Goal: Task Accomplishment & Management: Complete application form

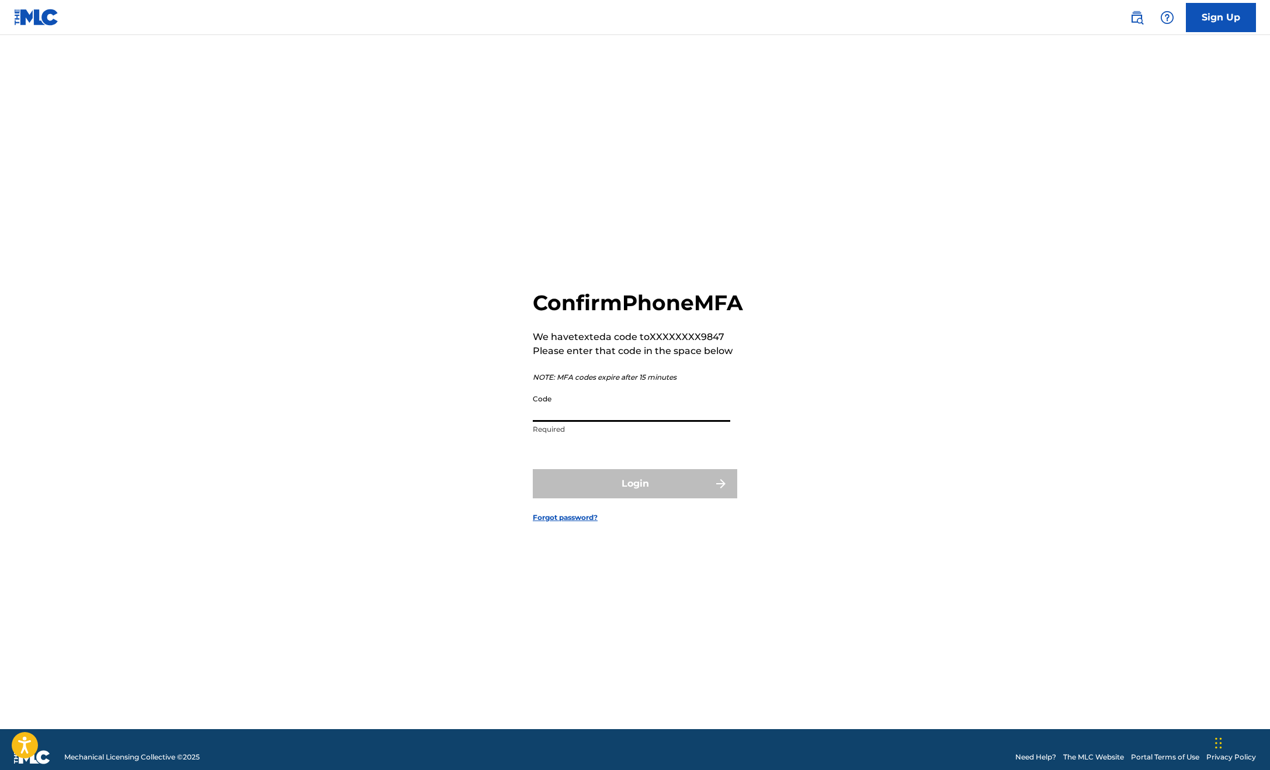
click at [587, 413] on input "Code" at bounding box center [631, 404] width 197 height 33
type input "312541"
click at [616, 484] on button "Login" at bounding box center [635, 483] width 204 height 29
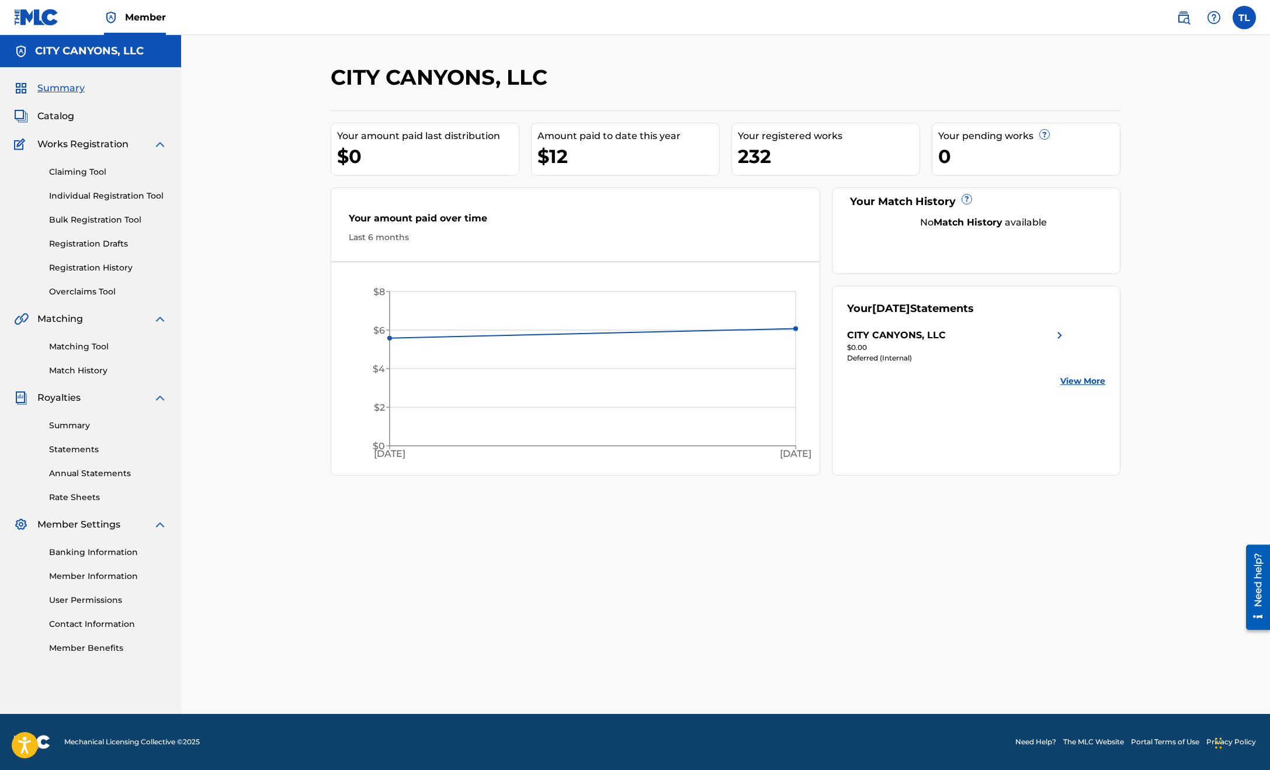
click at [1070, 383] on link "View More" at bounding box center [1082, 381] width 45 height 12
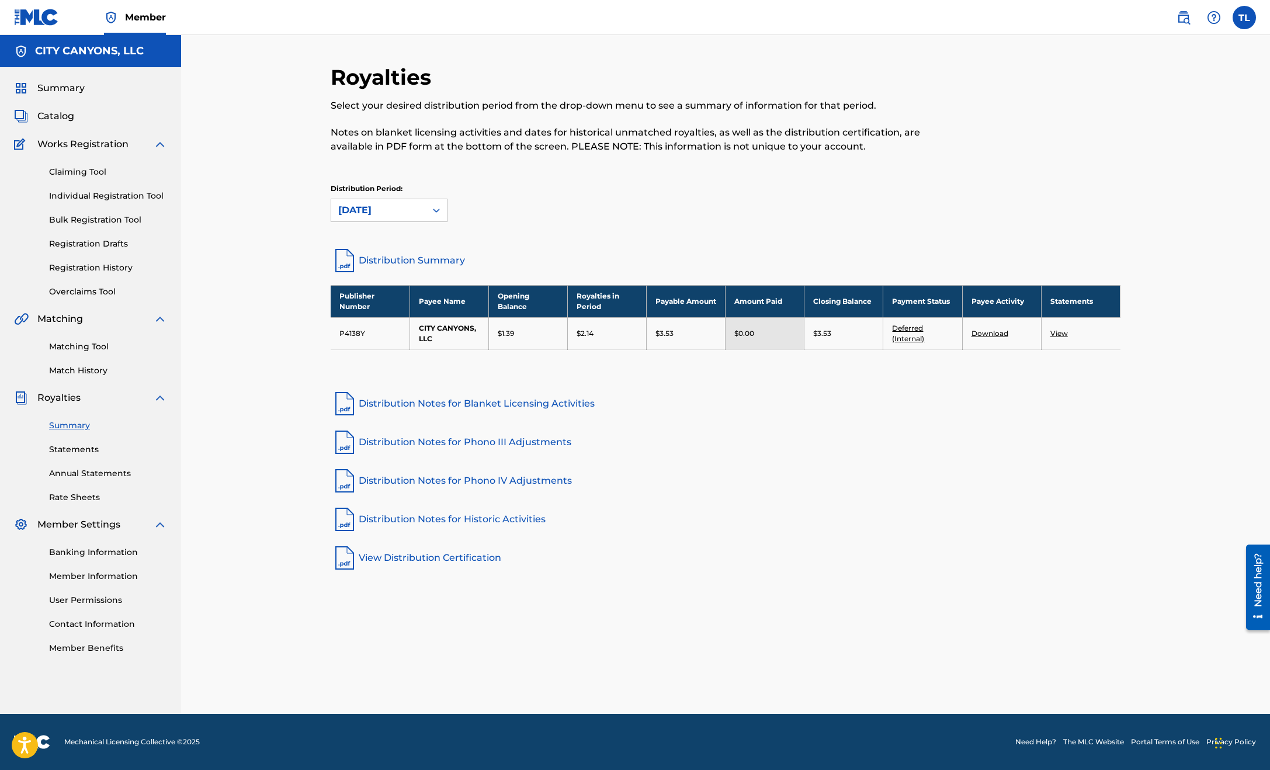
click at [117, 193] on link "Individual Registration Tool" at bounding box center [108, 196] width 118 height 12
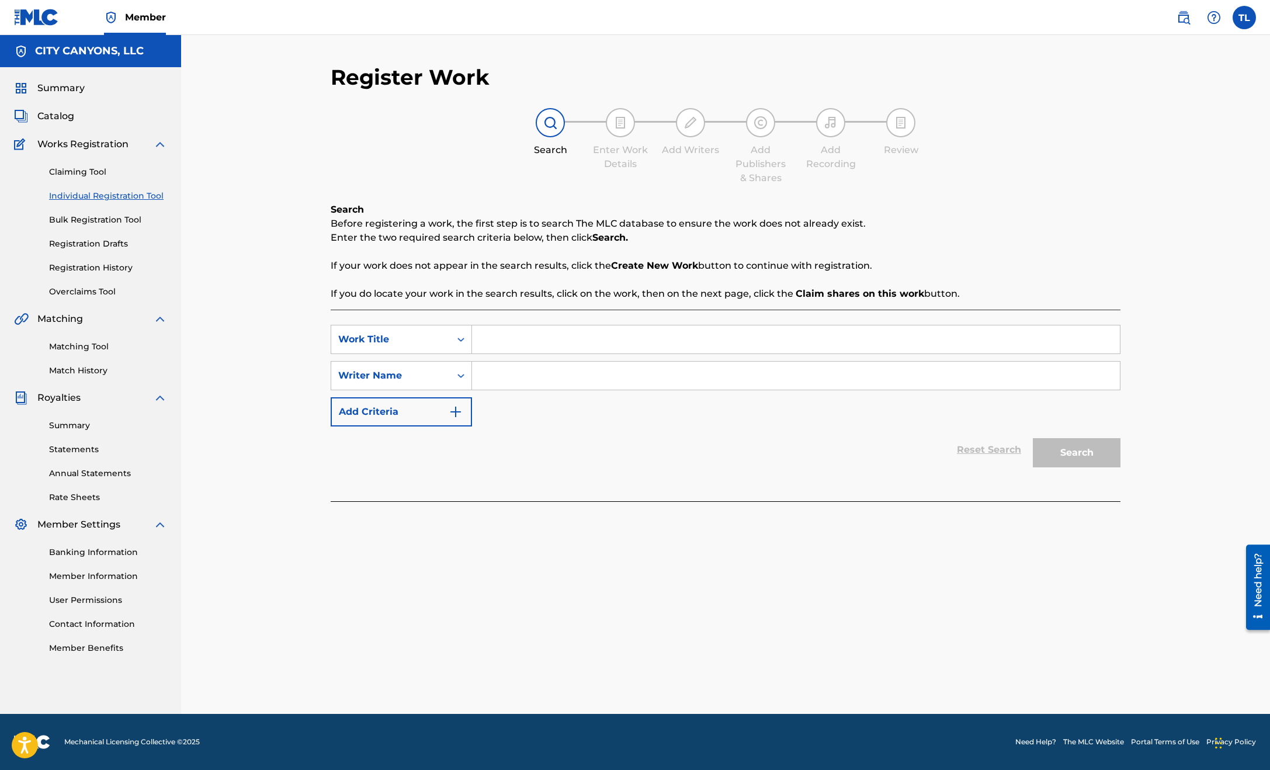
click at [544, 337] on input "Search Form" at bounding box center [796, 339] width 648 height 28
click at [722, 384] on span "ape for an imaginary space epic, part 2, alien encounter" at bounding box center [655, 386] width 265 height 11
click at [703, 337] on input "soundscape for an imaginary space epic, part 2, alien encounter" at bounding box center [796, 339] width 648 height 28
drag, startPoint x: 718, startPoint y: 340, endPoint x: 801, endPoint y: 327, distance: 83.4
click at [801, 327] on input "soundscape for an imaginary space epic, part 3, alien encounter" at bounding box center [796, 339] width 648 height 28
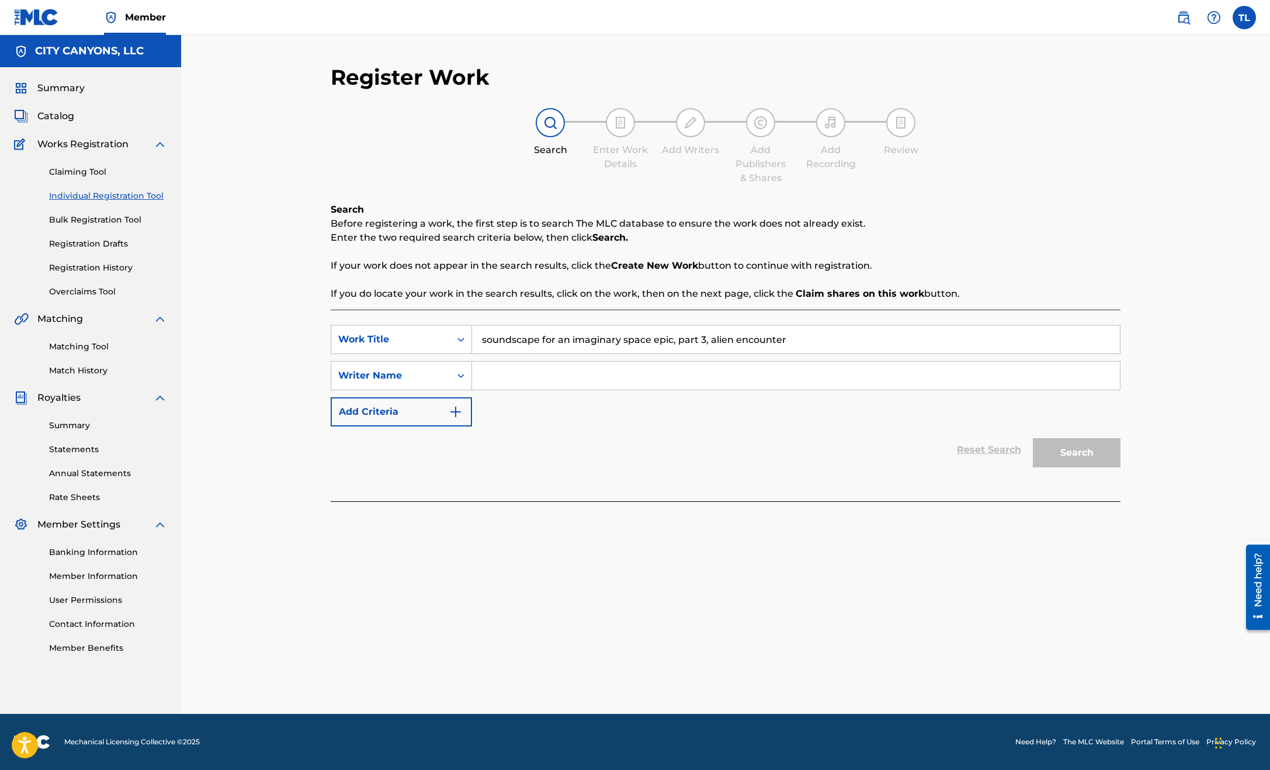
drag, startPoint x: 711, startPoint y: 339, endPoint x: 925, endPoint y: 324, distance: 214.3
click at [925, 324] on div "SearchWithCriteria2e5352c0-0b4d-4f25-8a58-8822fd229c98 Work Title soundscape fo…" at bounding box center [726, 406] width 790 height 192
click at [926, 322] on div "SearchWithCriteria2e5352c0-0b4d-4f25-8a58-8822fd229c98 Work Title soundscape fo…" at bounding box center [726, 406] width 790 height 192
drag, startPoint x: 710, startPoint y: 341, endPoint x: 785, endPoint y: 335, distance: 75.6
click at [785, 335] on input "soundscape for an imaginary space epic, part 3, alien encounter" at bounding box center [796, 339] width 648 height 28
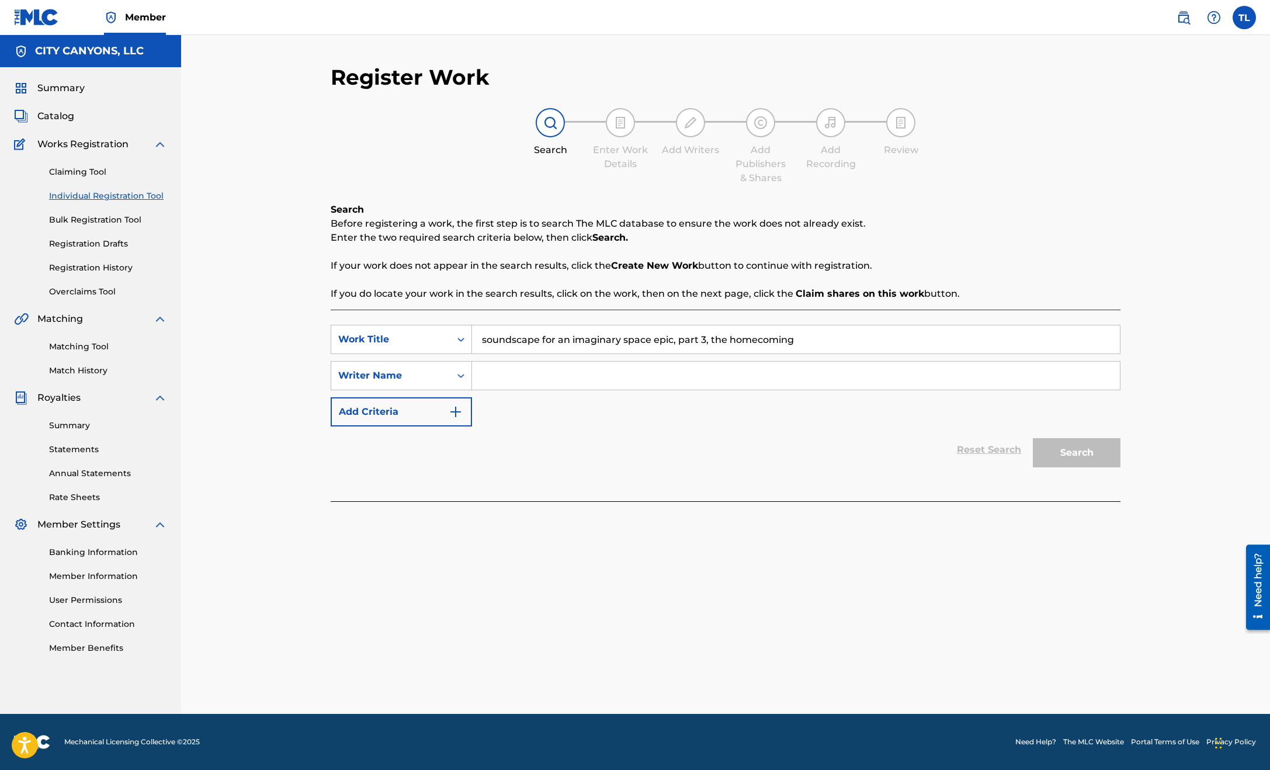
type input "soundscape for an imaginary space epic, part 3, the homecoming"
click at [565, 380] on input "Search Form" at bounding box center [796, 376] width 648 height 28
type input "[PERSON_NAME]"
click at [1058, 452] on button "Search" at bounding box center [1077, 452] width 88 height 29
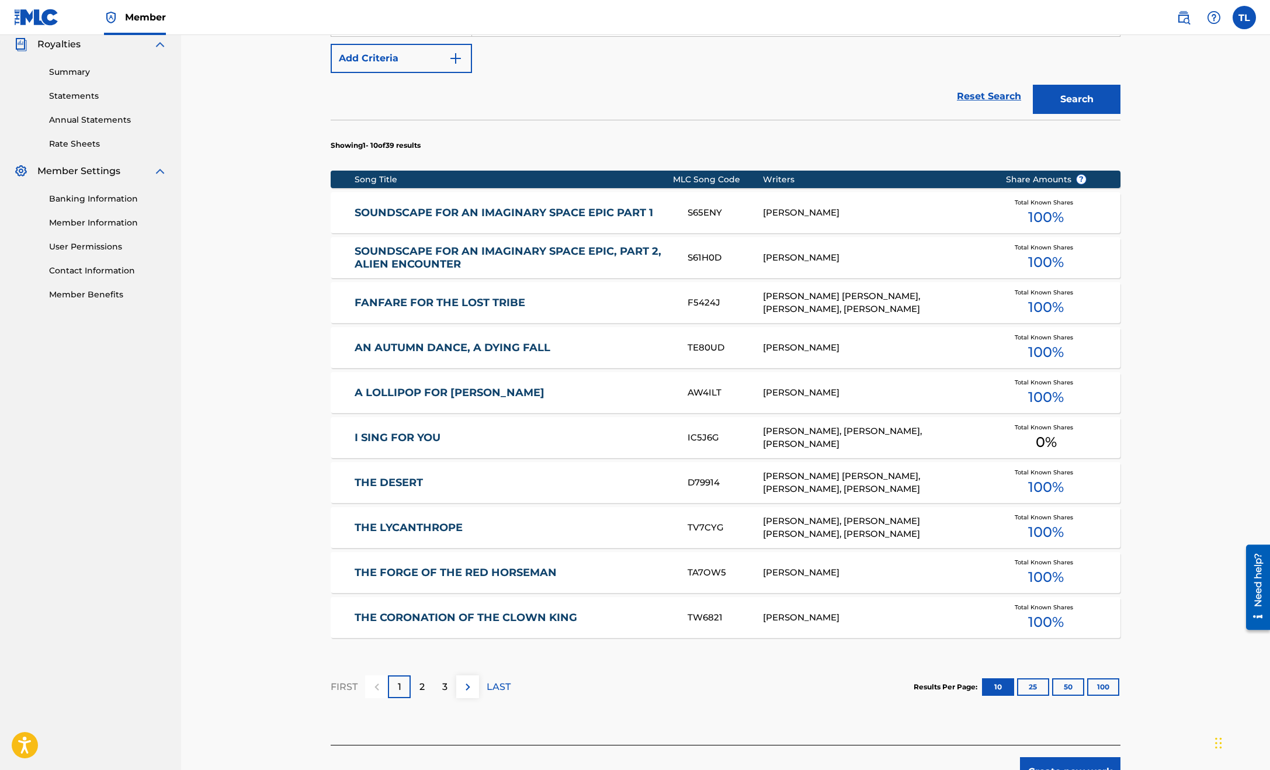
scroll to position [426, 0]
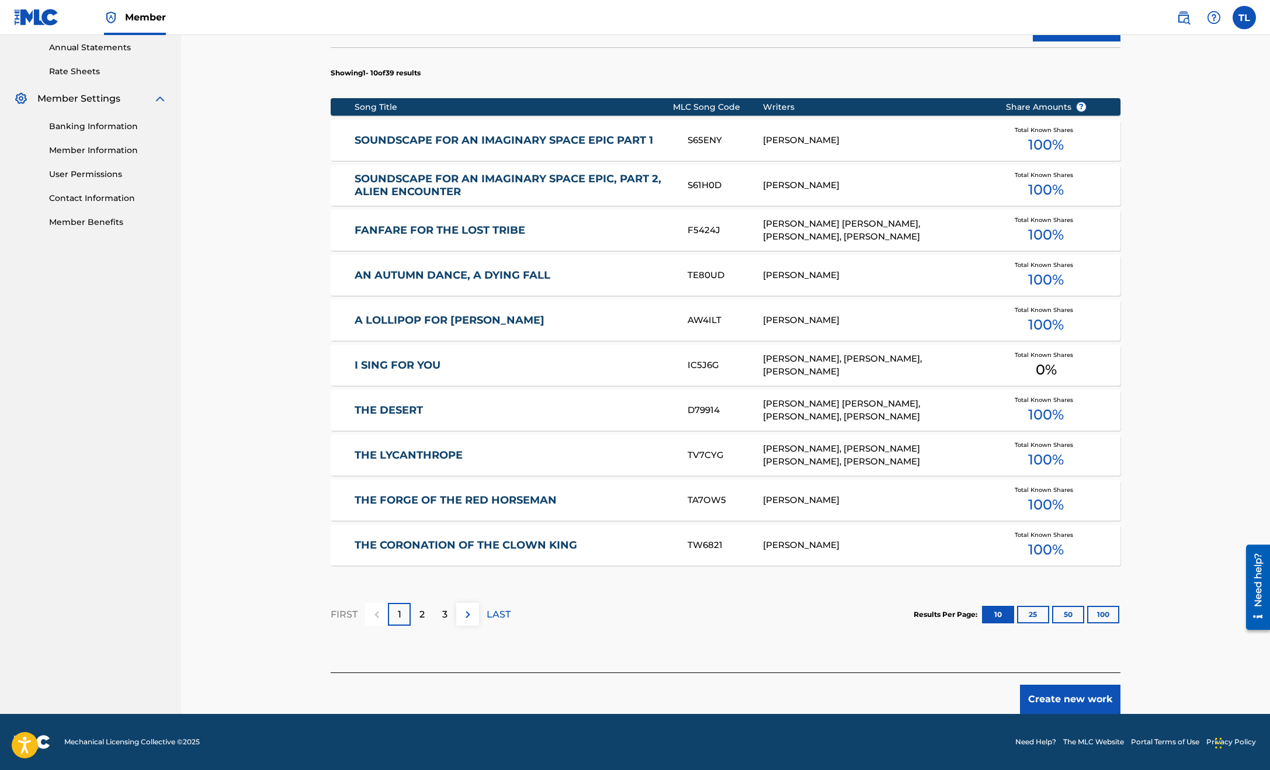
click at [1077, 701] on button "Create new work" at bounding box center [1070, 698] width 100 height 29
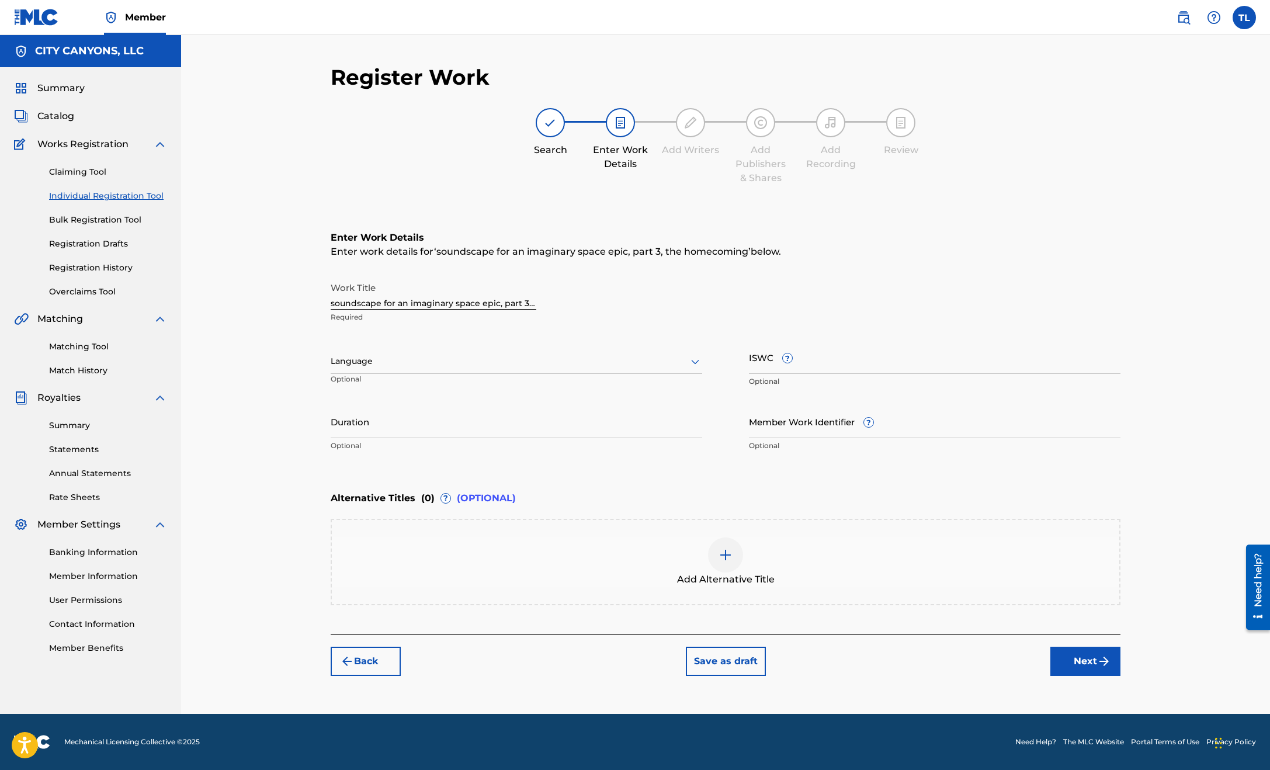
scroll to position [0, 0]
click at [437, 548] on div "Add Alternative Title" at bounding box center [725, 561] width 787 height 49
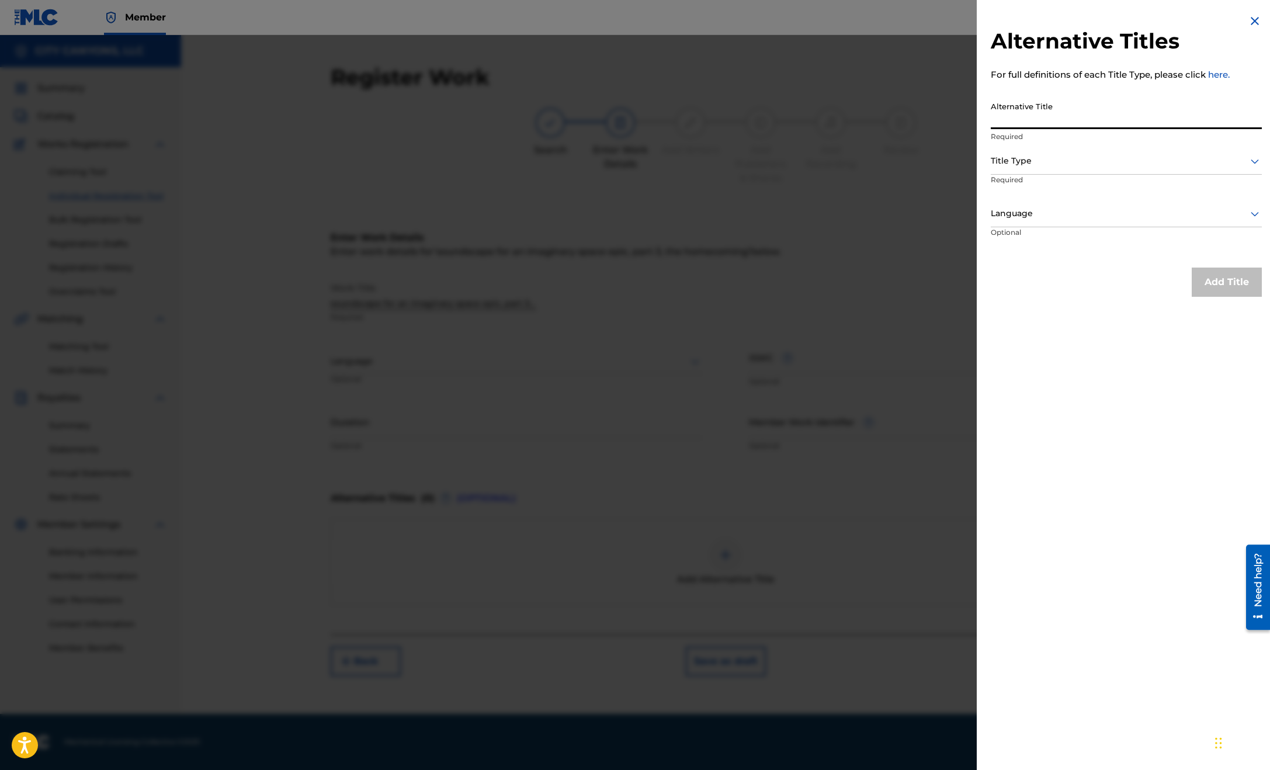
click at [1068, 104] on input "Alternative Title" at bounding box center [1125, 112] width 271 height 33
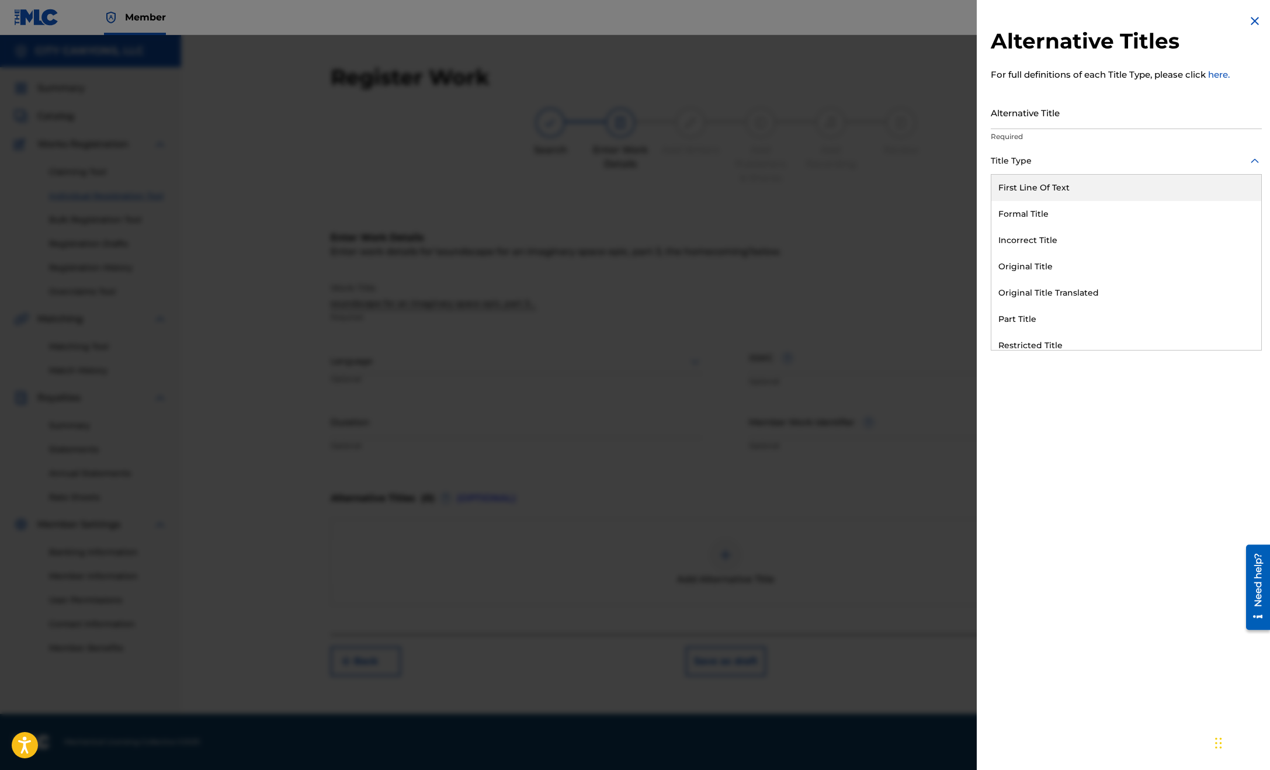
click at [1247, 157] on icon at bounding box center [1254, 161] width 14 height 14
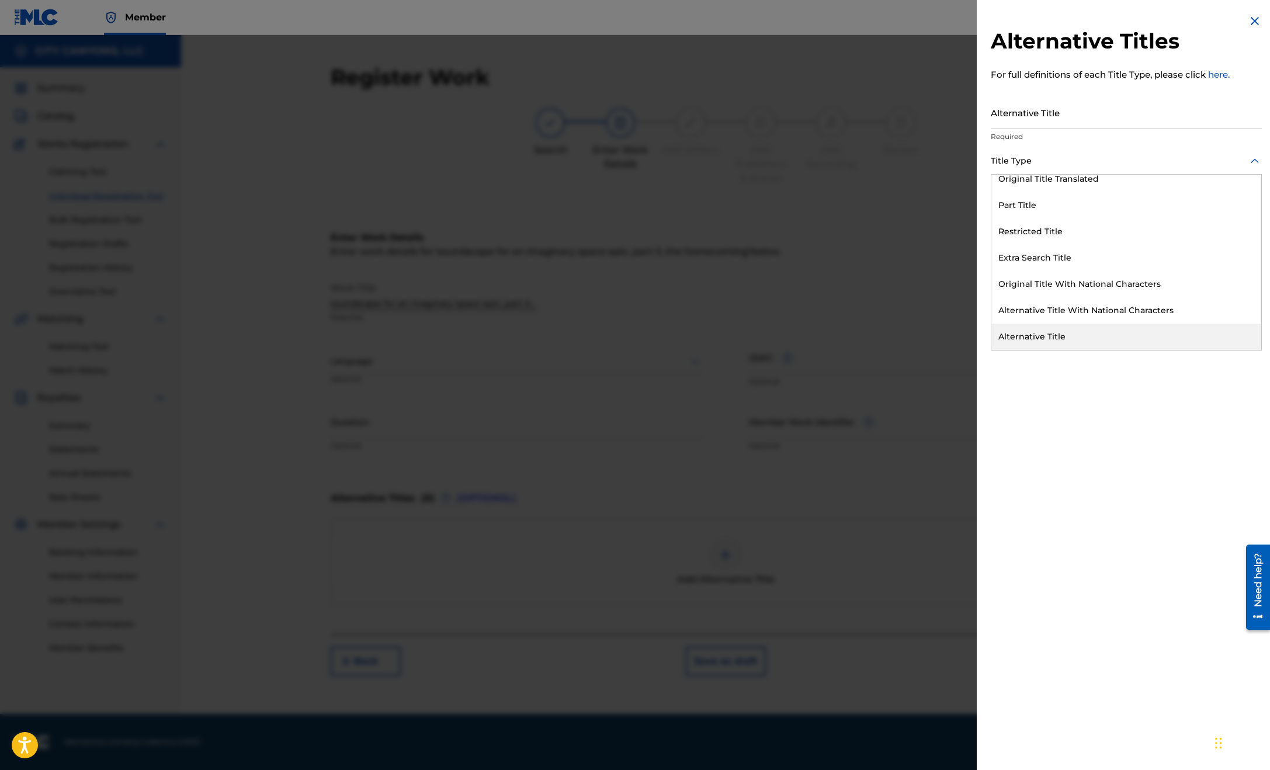
click at [1069, 340] on div "Alternative Title" at bounding box center [1126, 337] width 270 height 26
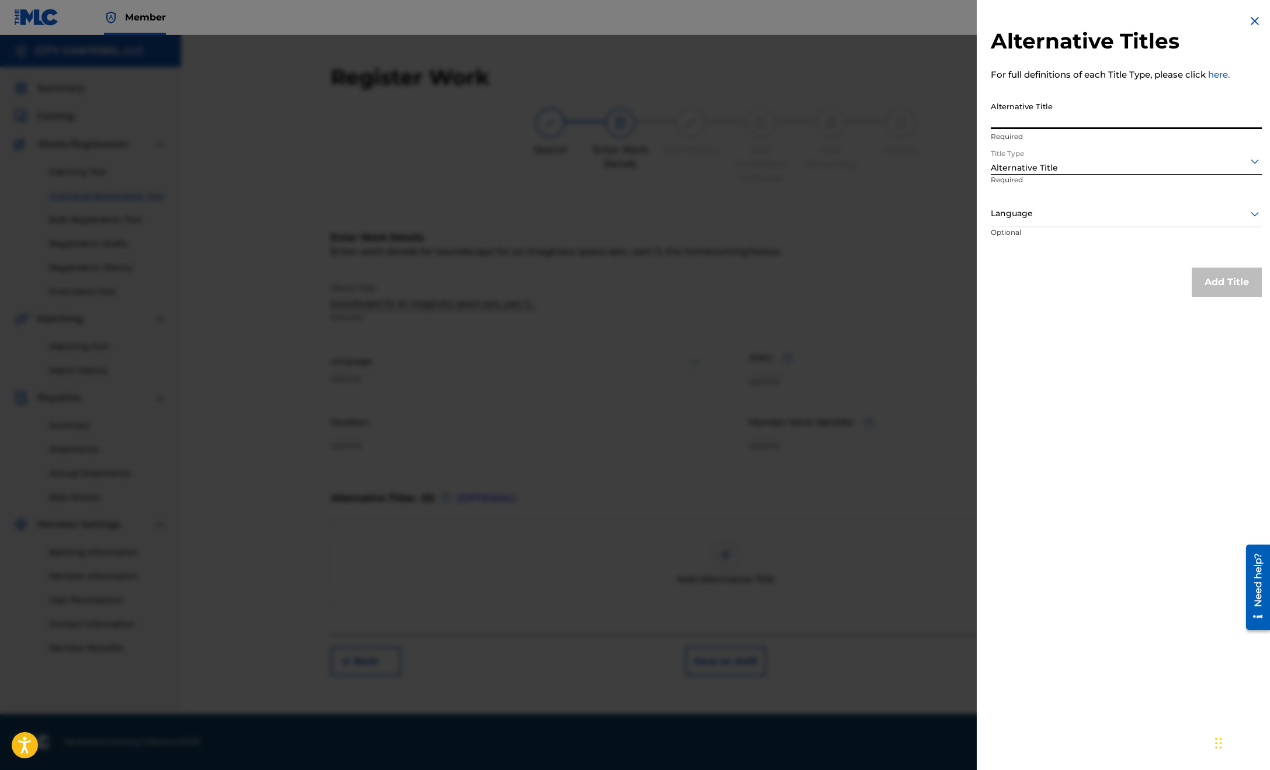
click at [1075, 115] on input "Alternative Title" at bounding box center [1125, 112] width 271 height 33
type input "Soundscape for an Imaginary Space Epic, Part Three"
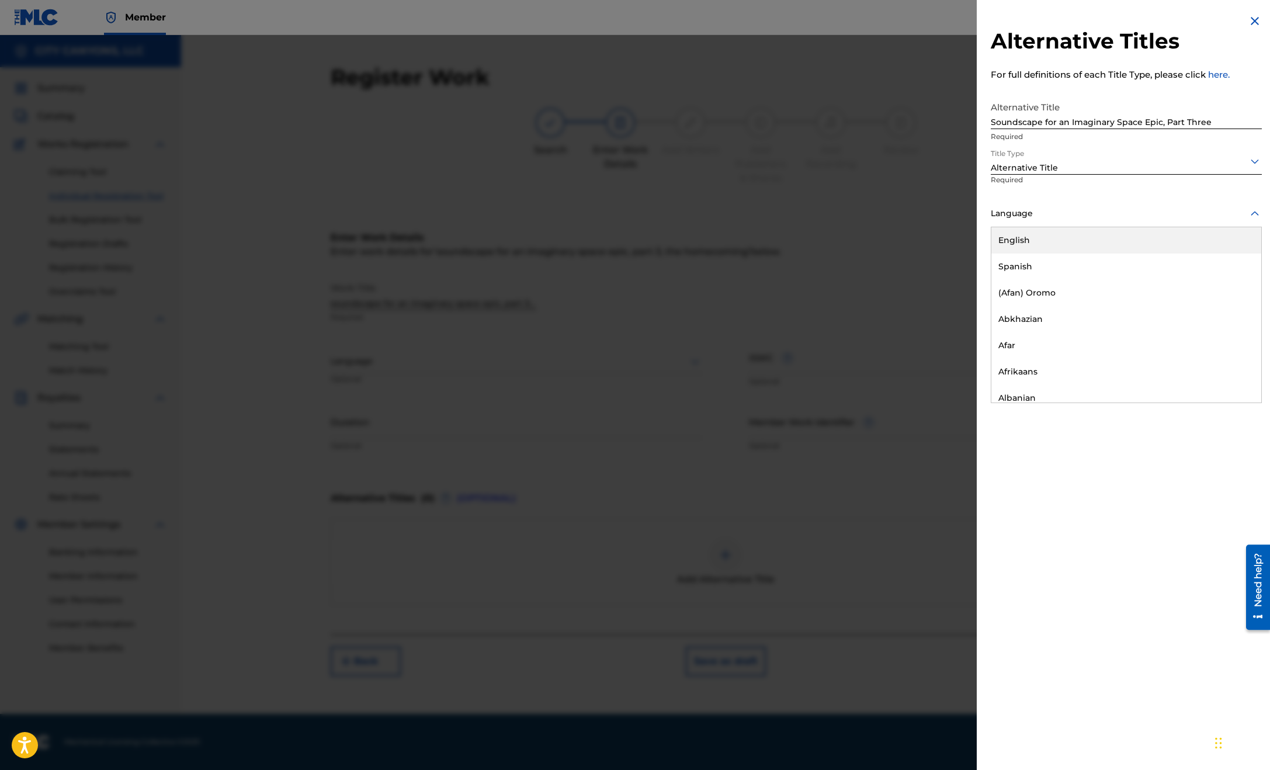
click at [1249, 215] on icon at bounding box center [1254, 214] width 14 height 14
click at [1087, 248] on div "English" at bounding box center [1126, 240] width 270 height 26
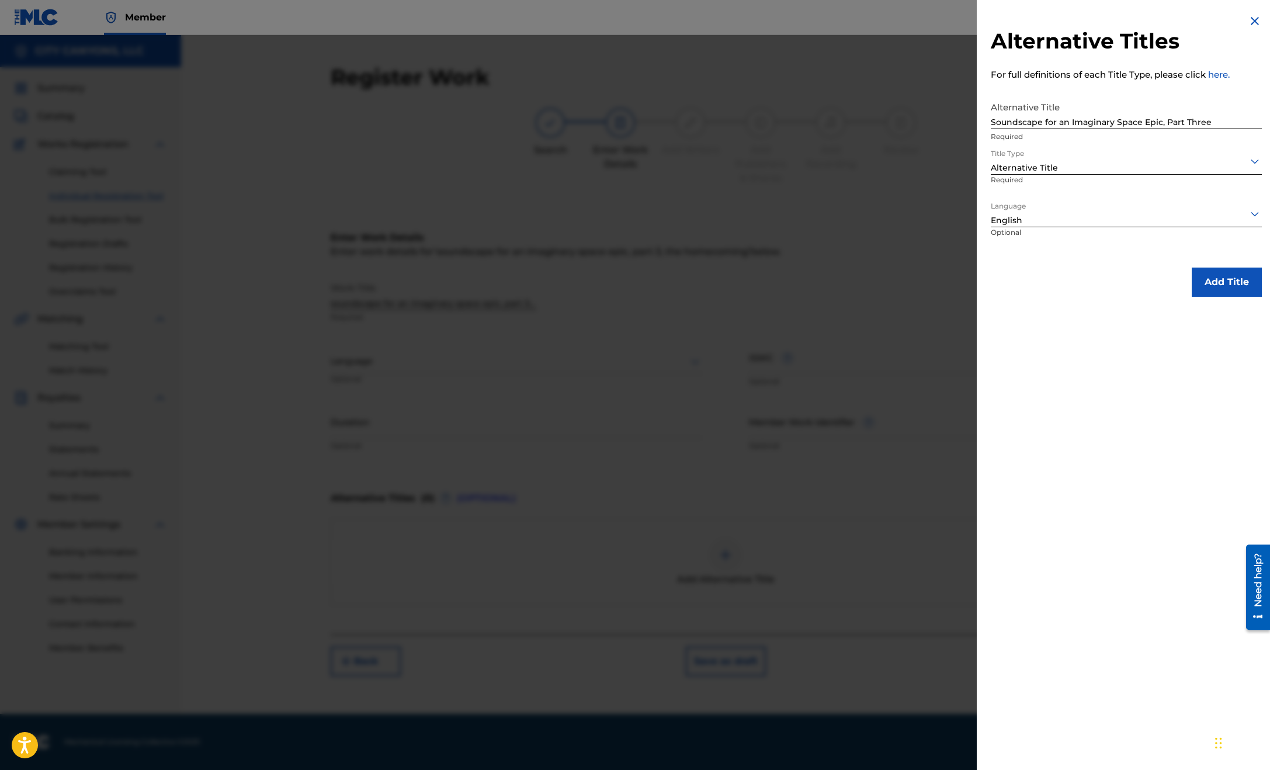
click at [1209, 284] on button "Add Title" at bounding box center [1226, 281] width 70 height 29
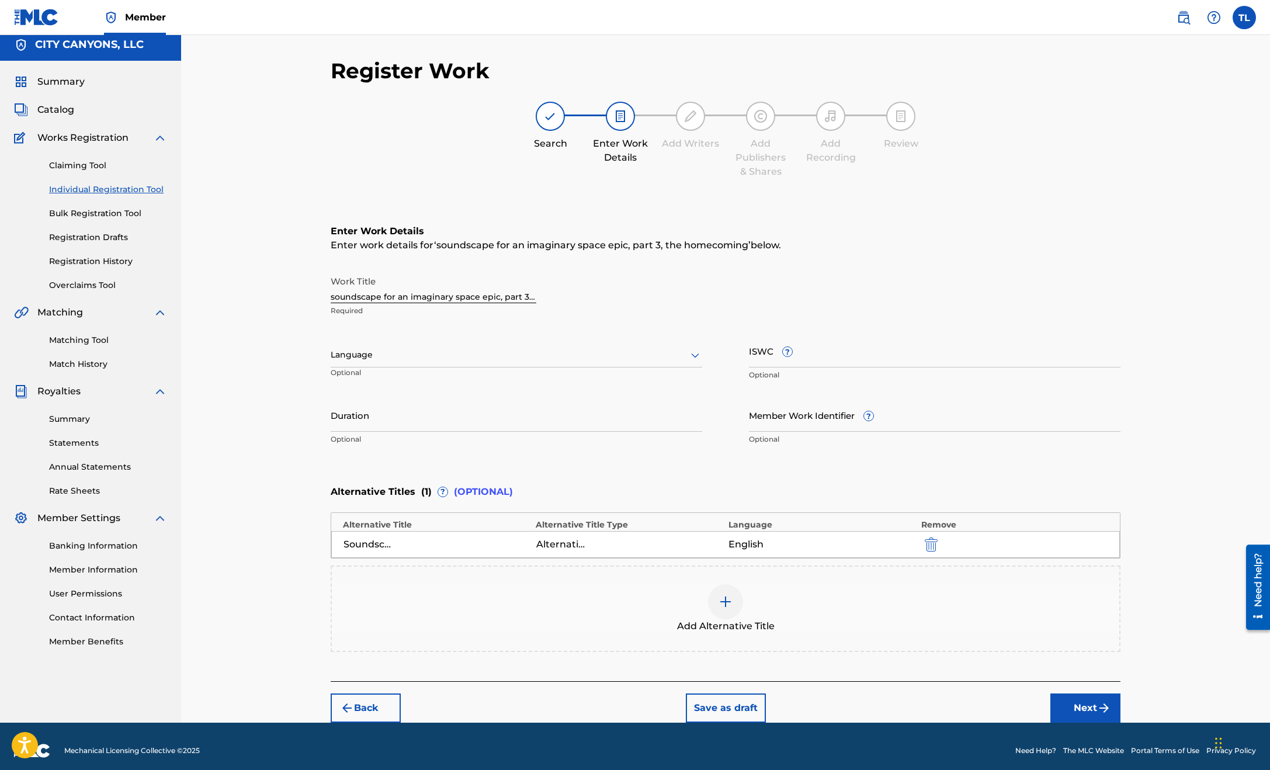
scroll to position [15, 0]
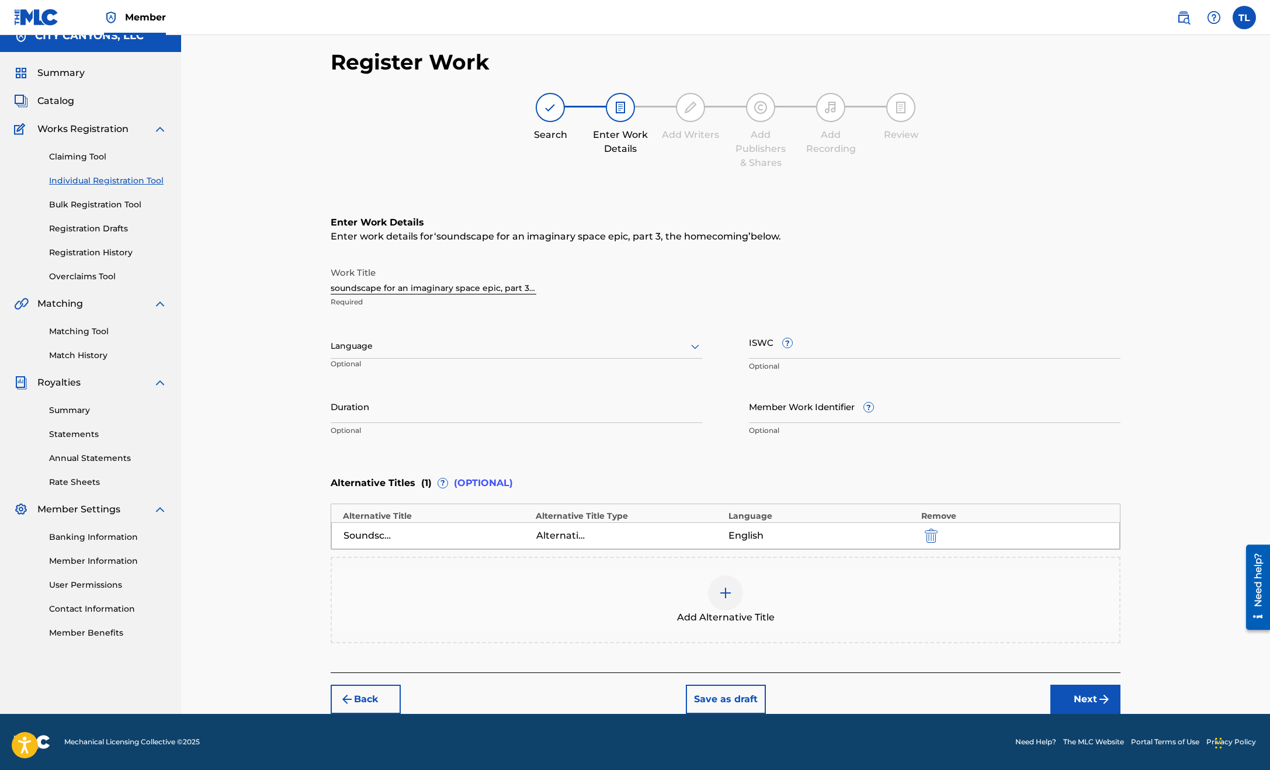
click at [1081, 700] on button "Next" at bounding box center [1085, 698] width 70 height 29
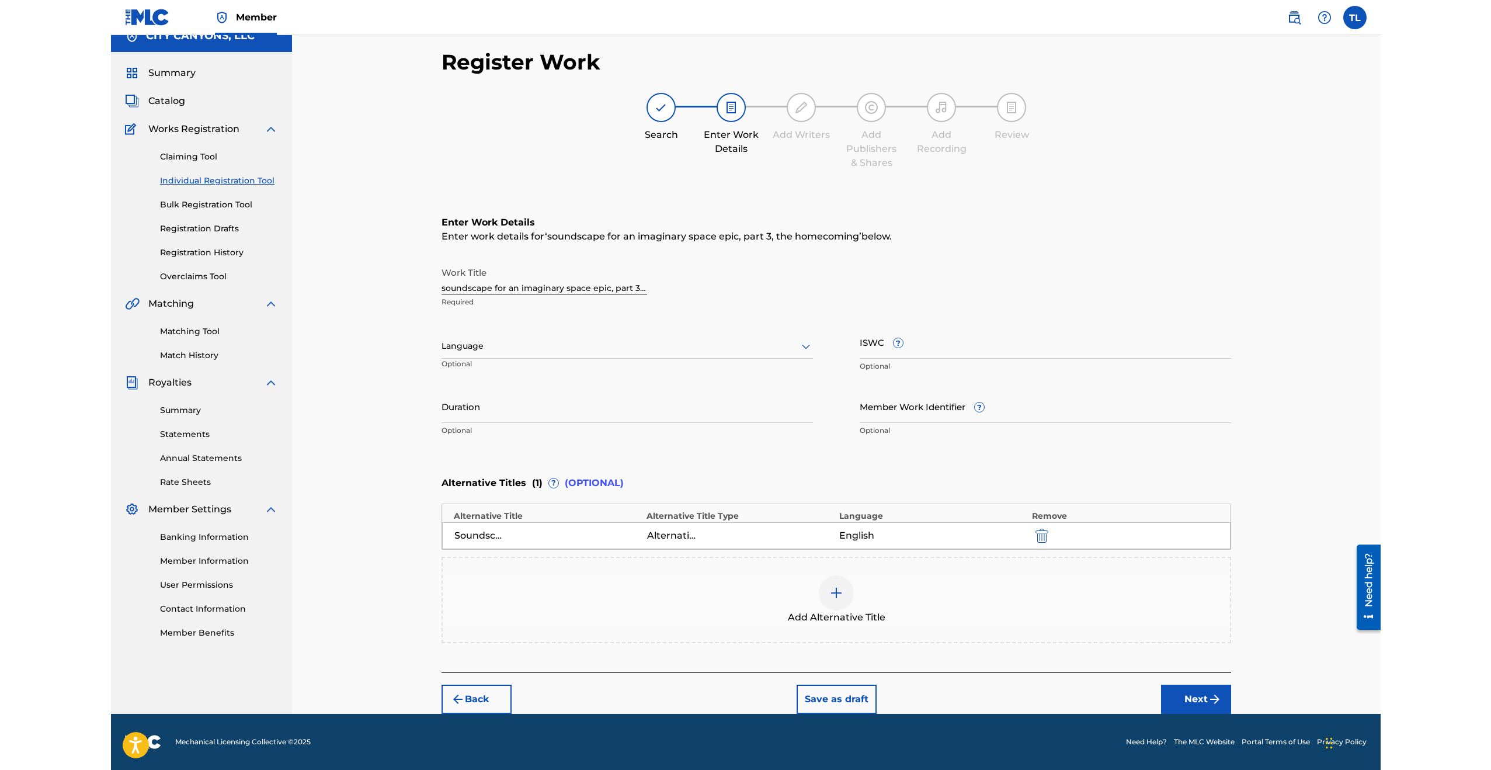
scroll to position [0, 0]
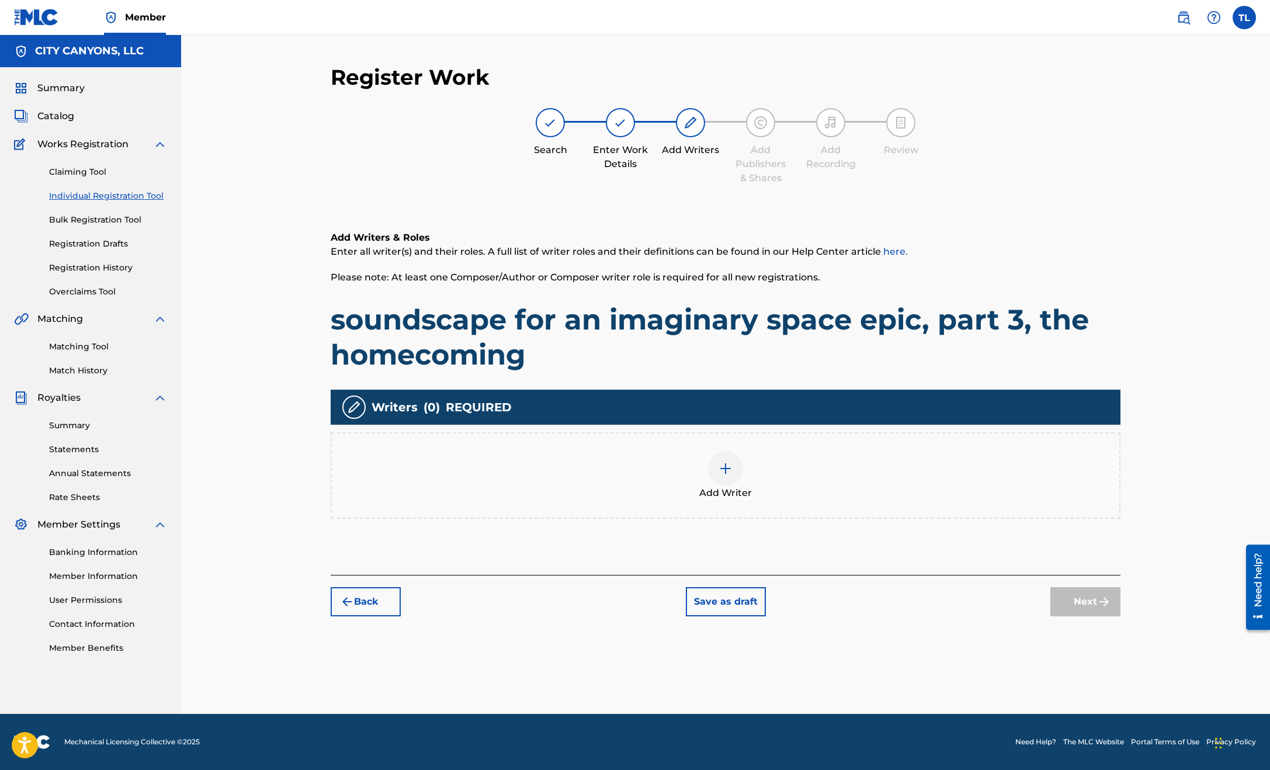
click at [725, 470] on img at bounding box center [725, 468] width 14 height 14
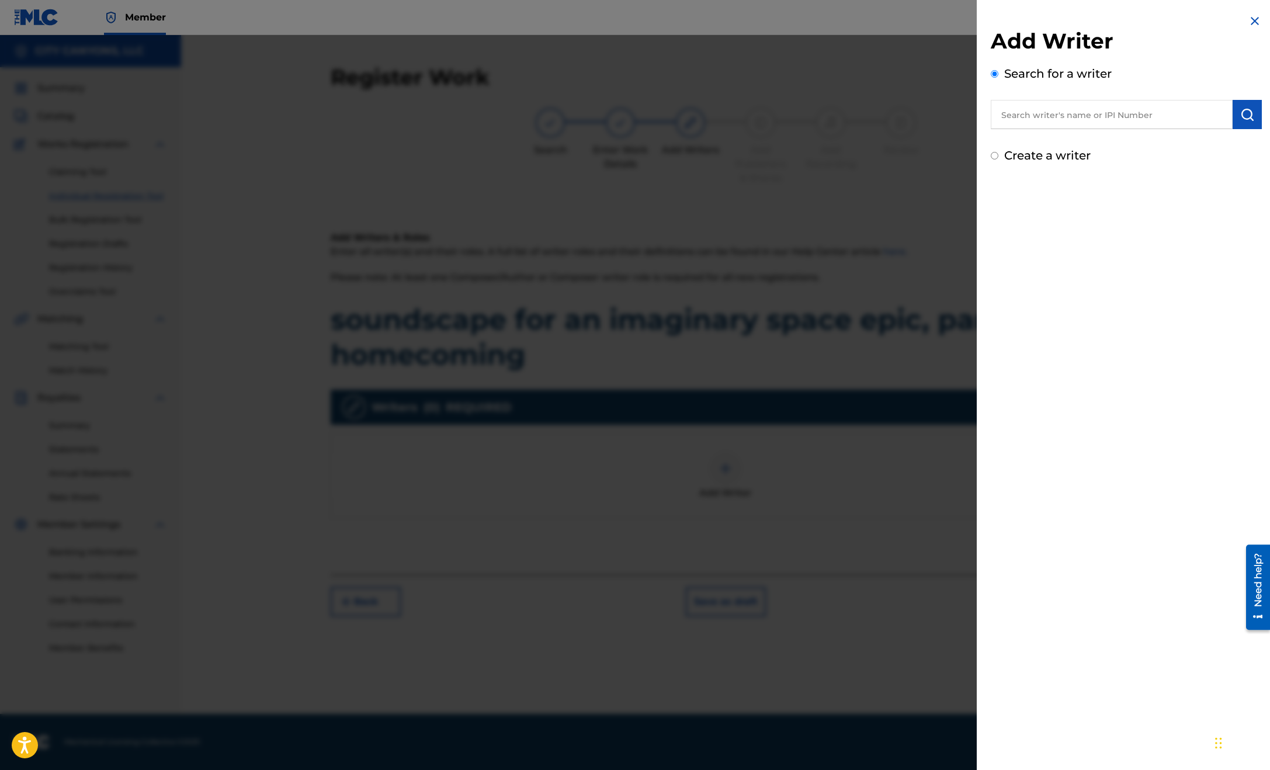
click at [1059, 122] on input "text" at bounding box center [1111, 114] width 242 height 29
type input "[PERSON_NAME]"
click at [1174, 235] on div "Add Writer Search for a writer [PERSON_NAME] Create a writer" at bounding box center [1125, 385] width 299 height 770
click at [1240, 114] on img "submit" at bounding box center [1247, 114] width 14 height 14
click at [1240, 116] on img "submit" at bounding box center [1247, 114] width 14 height 14
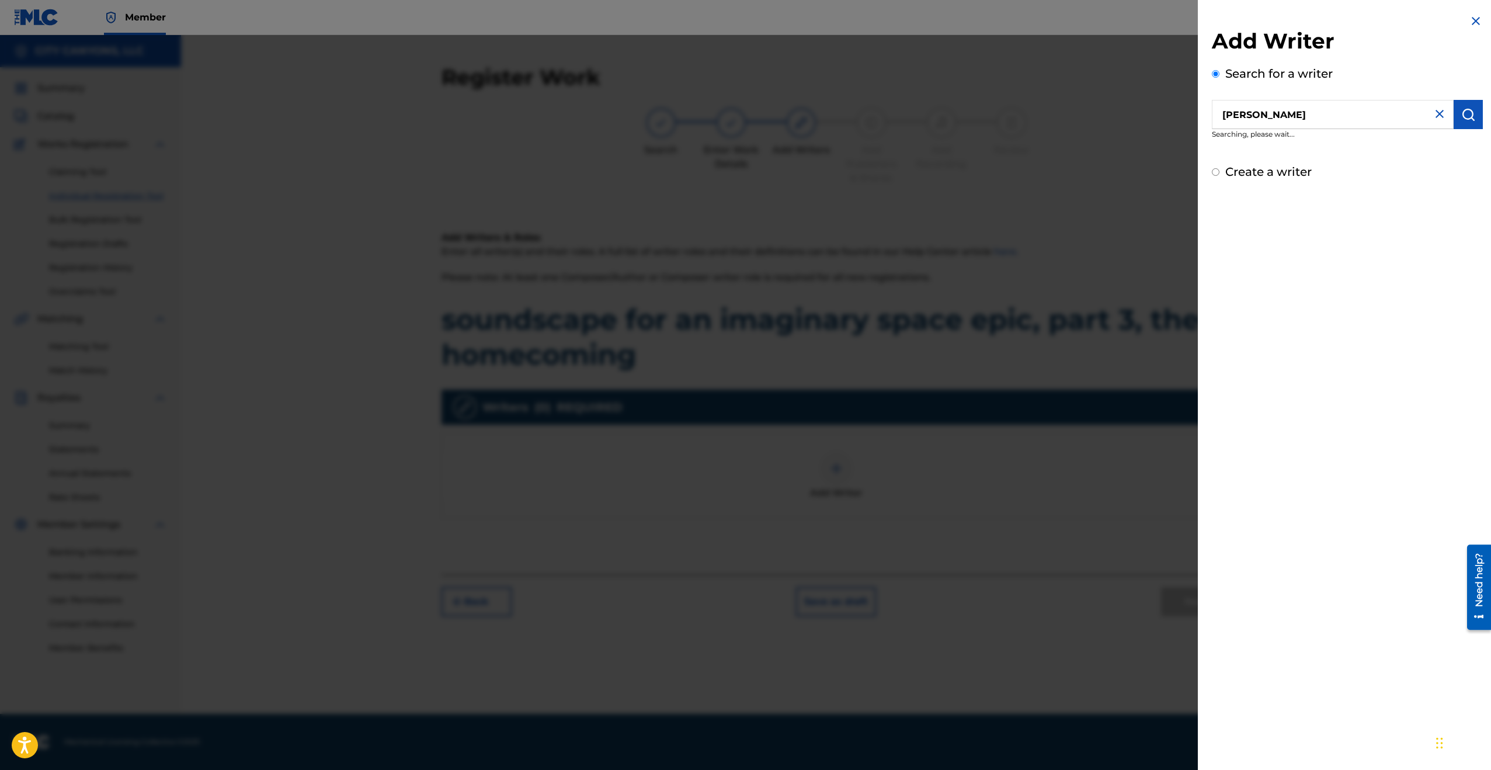
click at [1269, 113] on img at bounding box center [1440, 114] width 14 height 14
click at [1269, 114] on input "text" at bounding box center [1333, 114] width 242 height 29
type input "[PERSON_NAME][GEOGRAPHIC_DATA]"
click at [1269, 120] on img "submit" at bounding box center [1468, 114] width 14 height 14
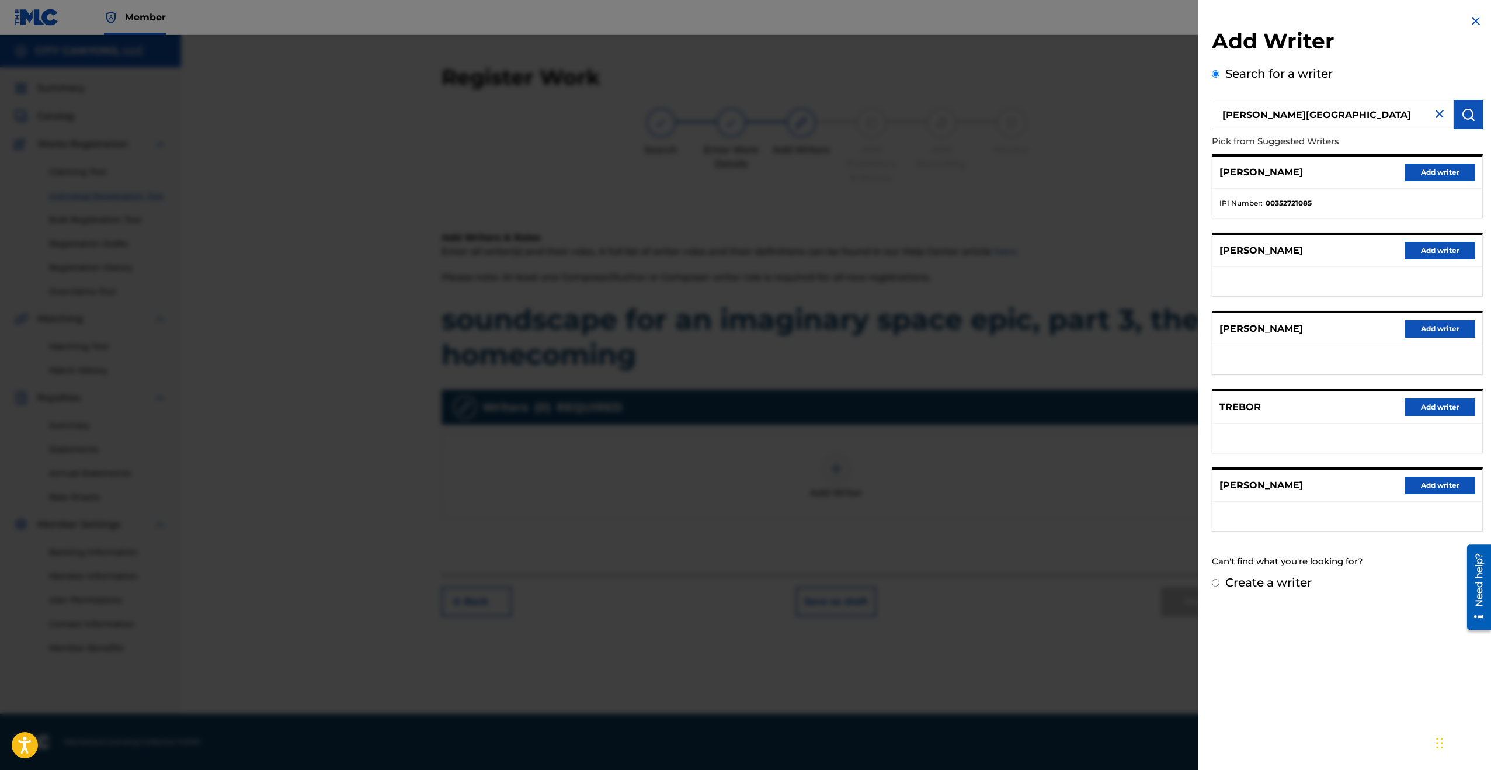
click at [1269, 175] on button "Add writer" at bounding box center [1440, 173] width 70 height 18
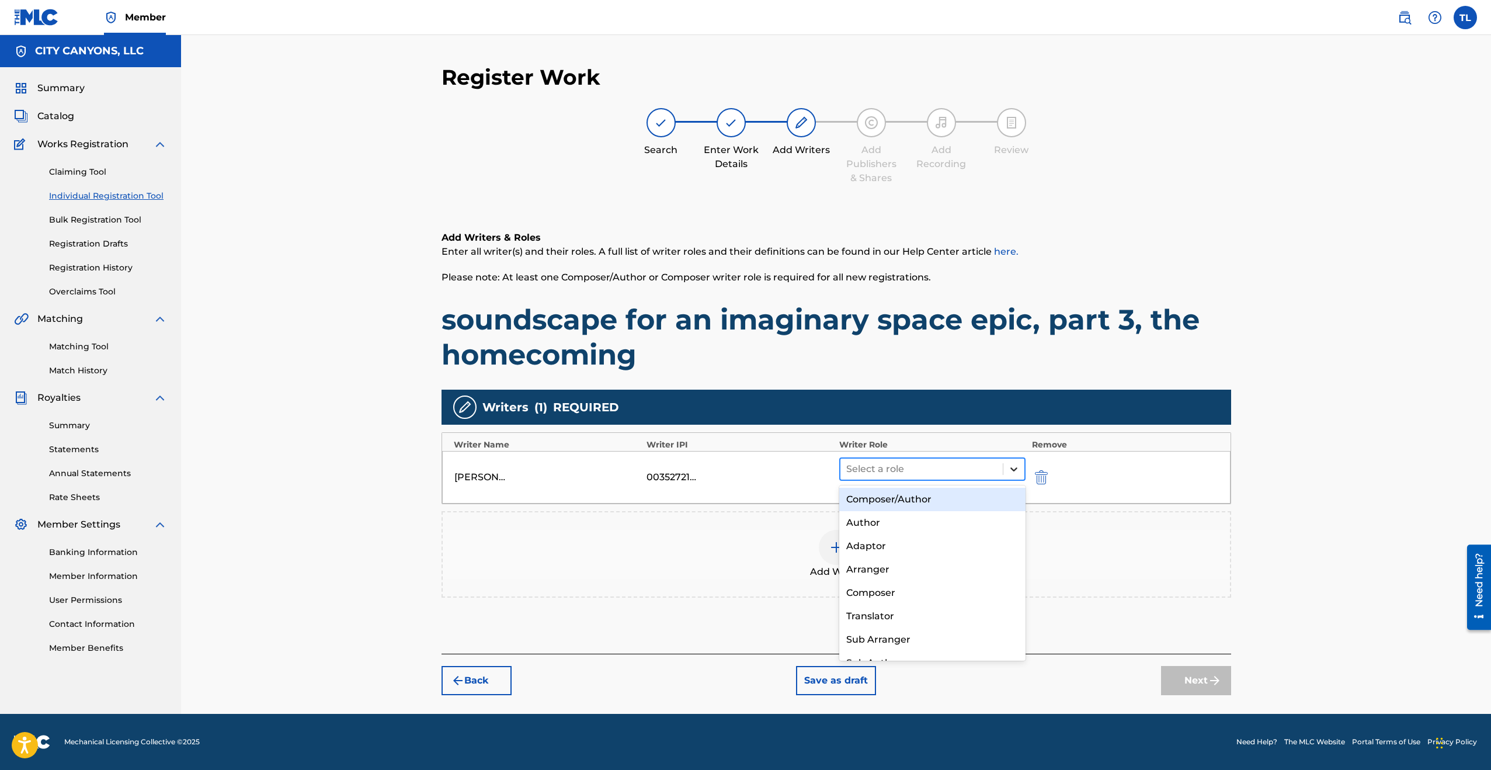
click at [1012, 471] on icon at bounding box center [1014, 469] width 12 height 12
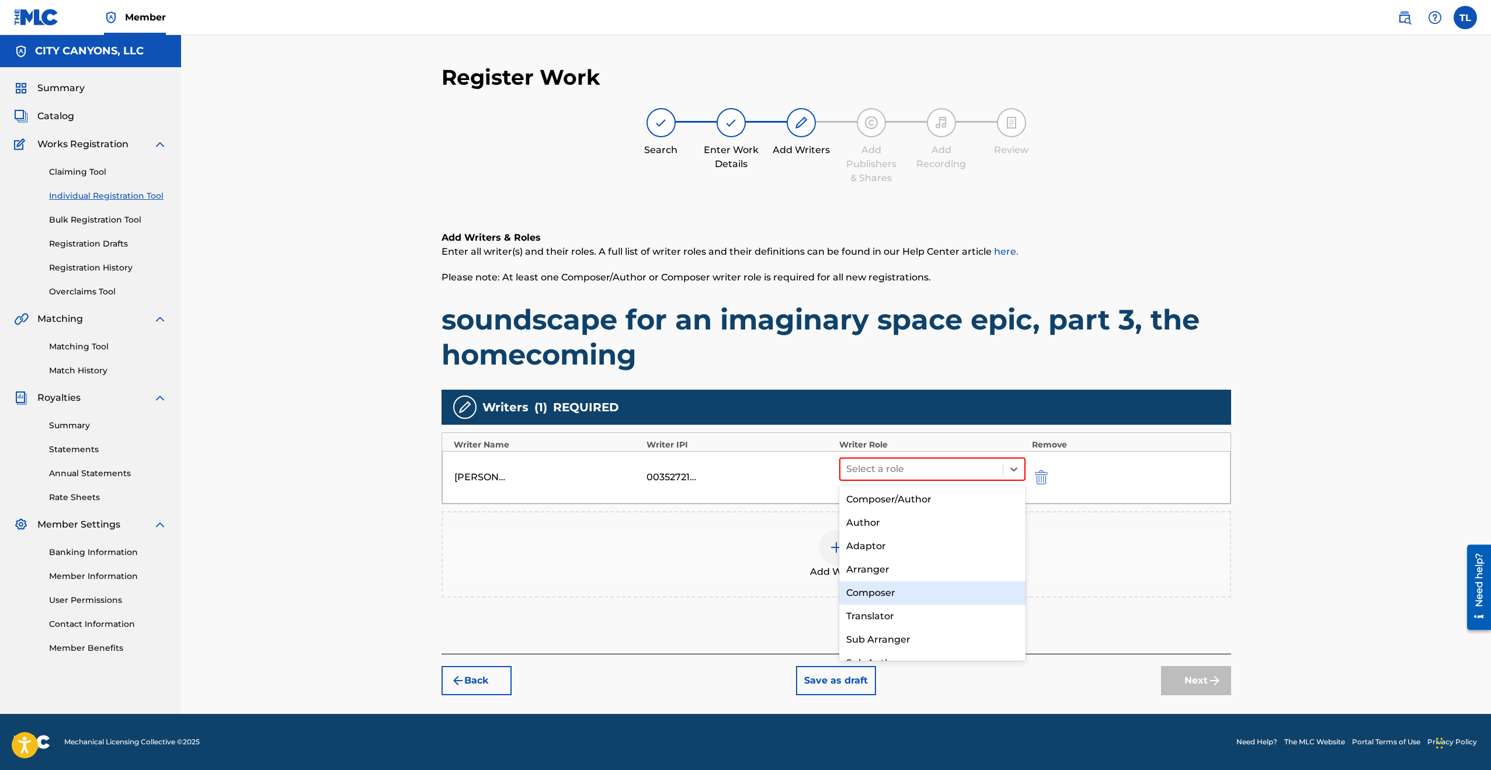
click at [931, 588] on div "Composer" at bounding box center [932, 592] width 187 height 23
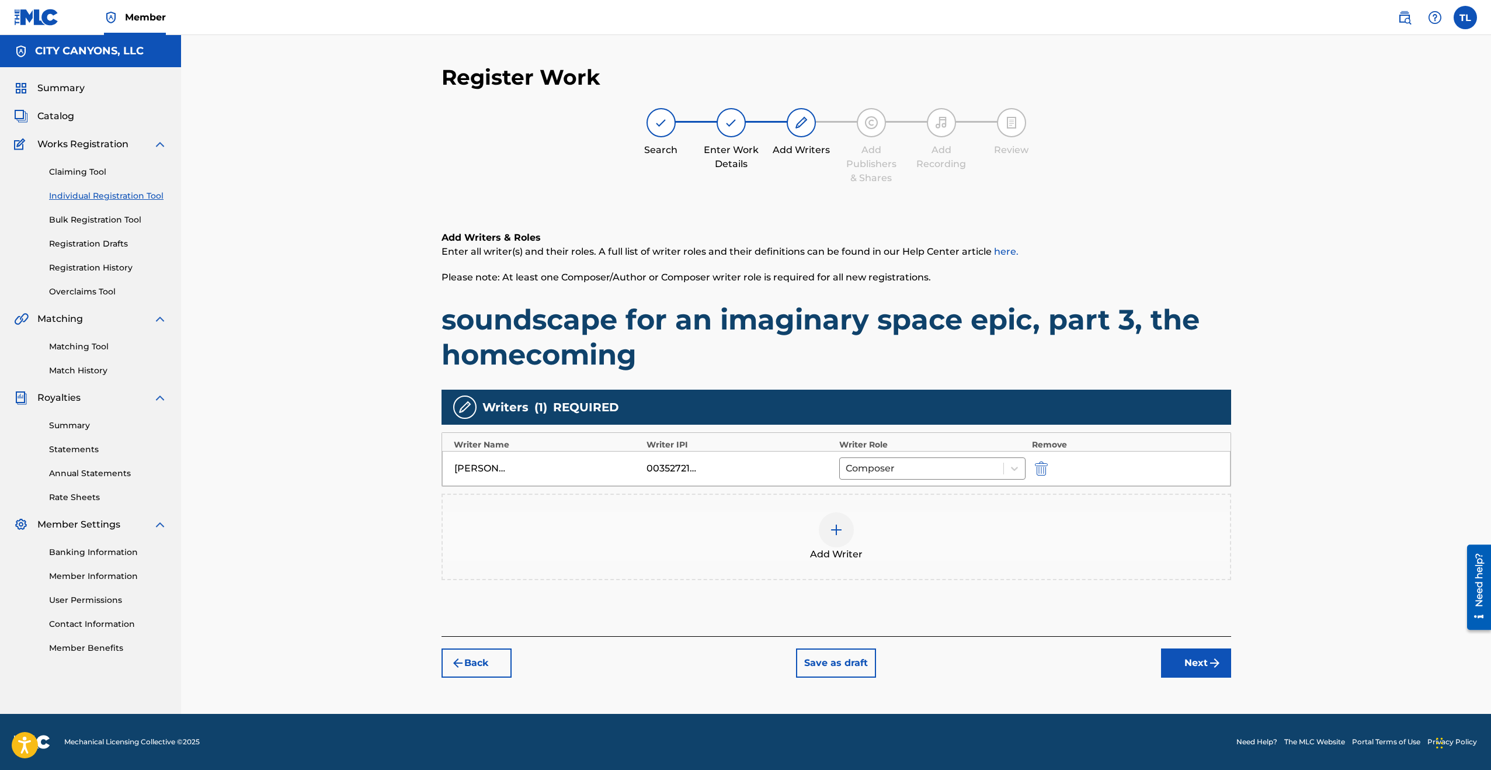
click at [1198, 664] on button "Next" at bounding box center [1196, 662] width 70 height 29
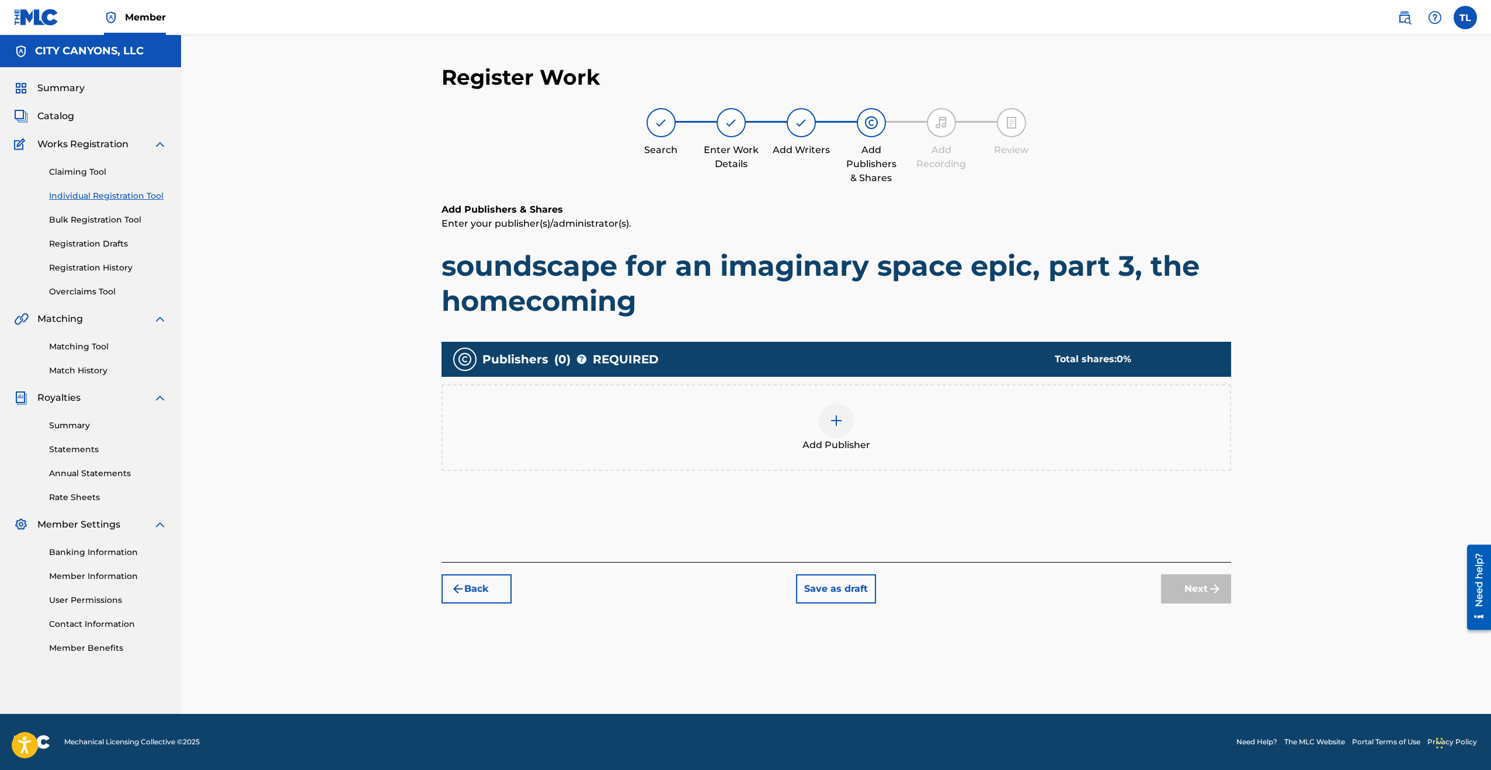
click at [835, 421] on img at bounding box center [836, 420] width 14 height 14
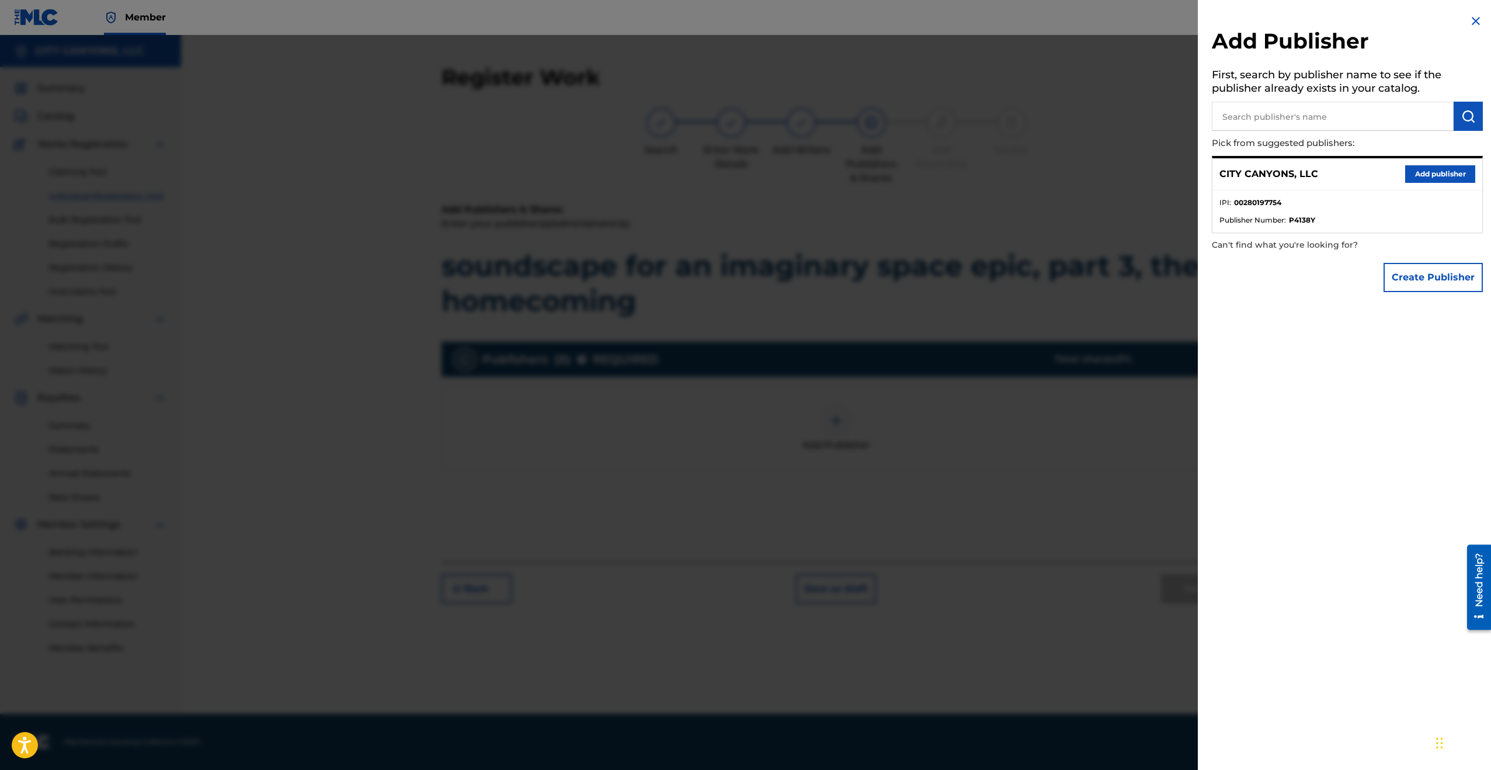
click at [1269, 171] on button "Add publisher" at bounding box center [1440, 174] width 70 height 18
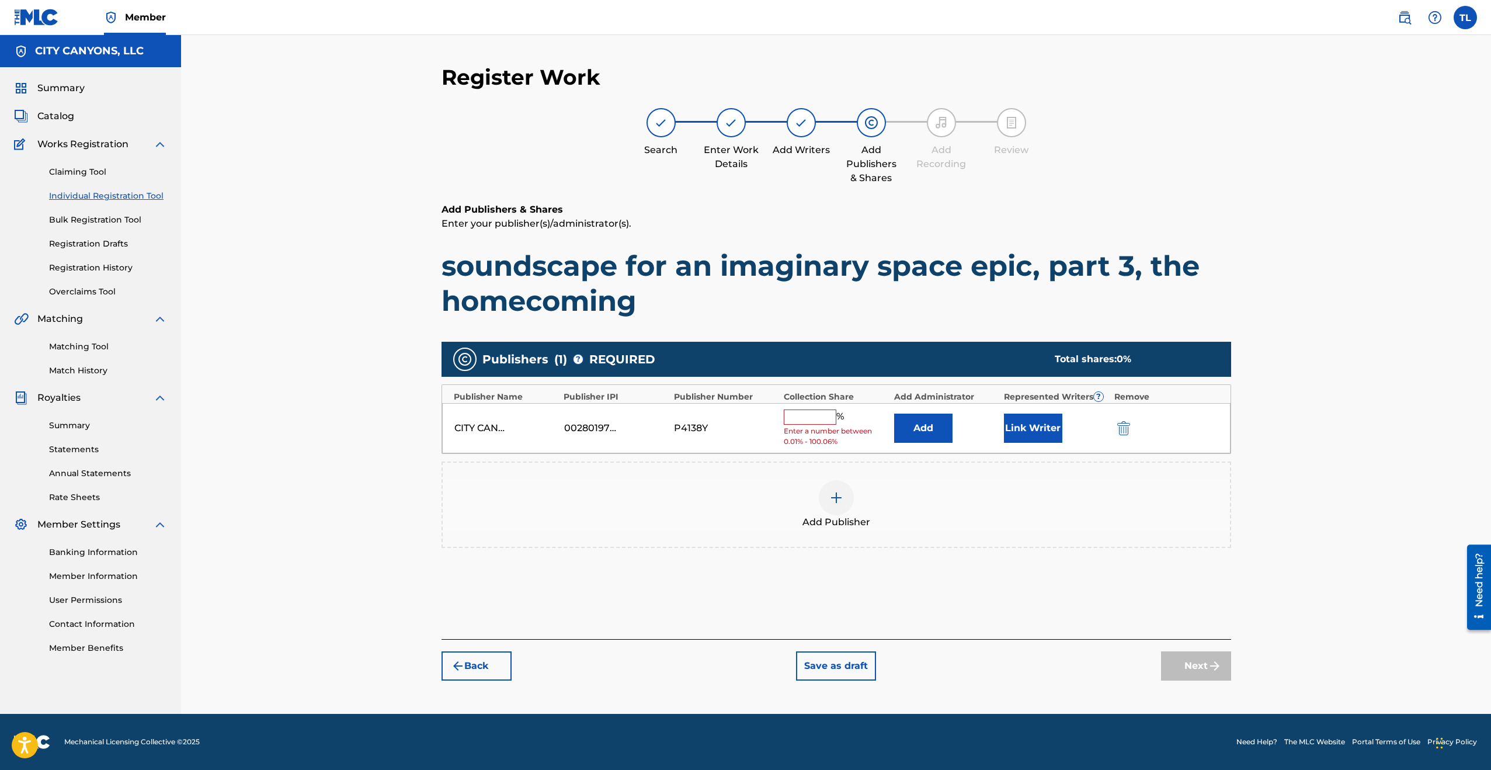
click at [811, 414] on input "text" at bounding box center [810, 416] width 53 height 15
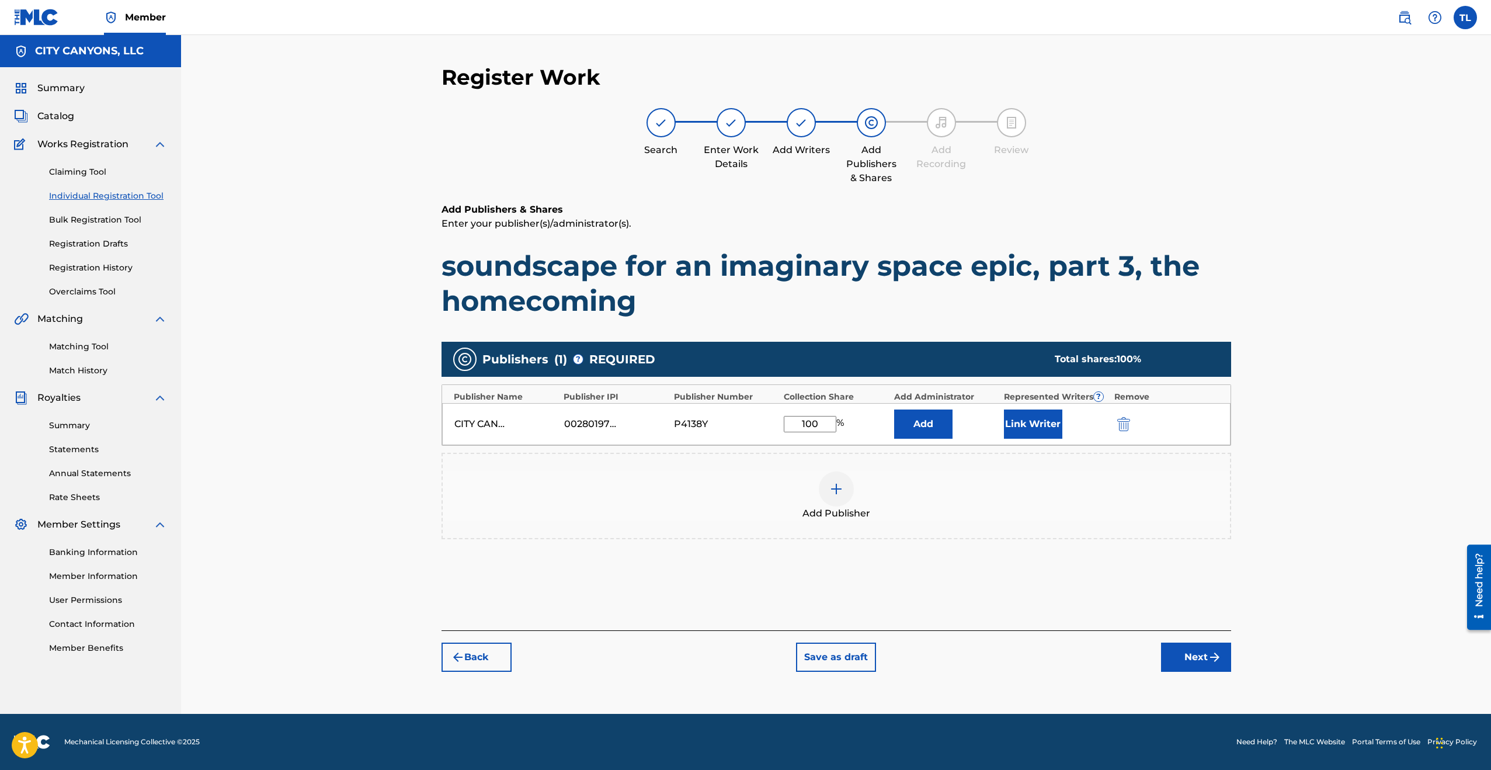
type input "100"
click at [1038, 420] on button "Link Writer" at bounding box center [1033, 423] width 58 height 29
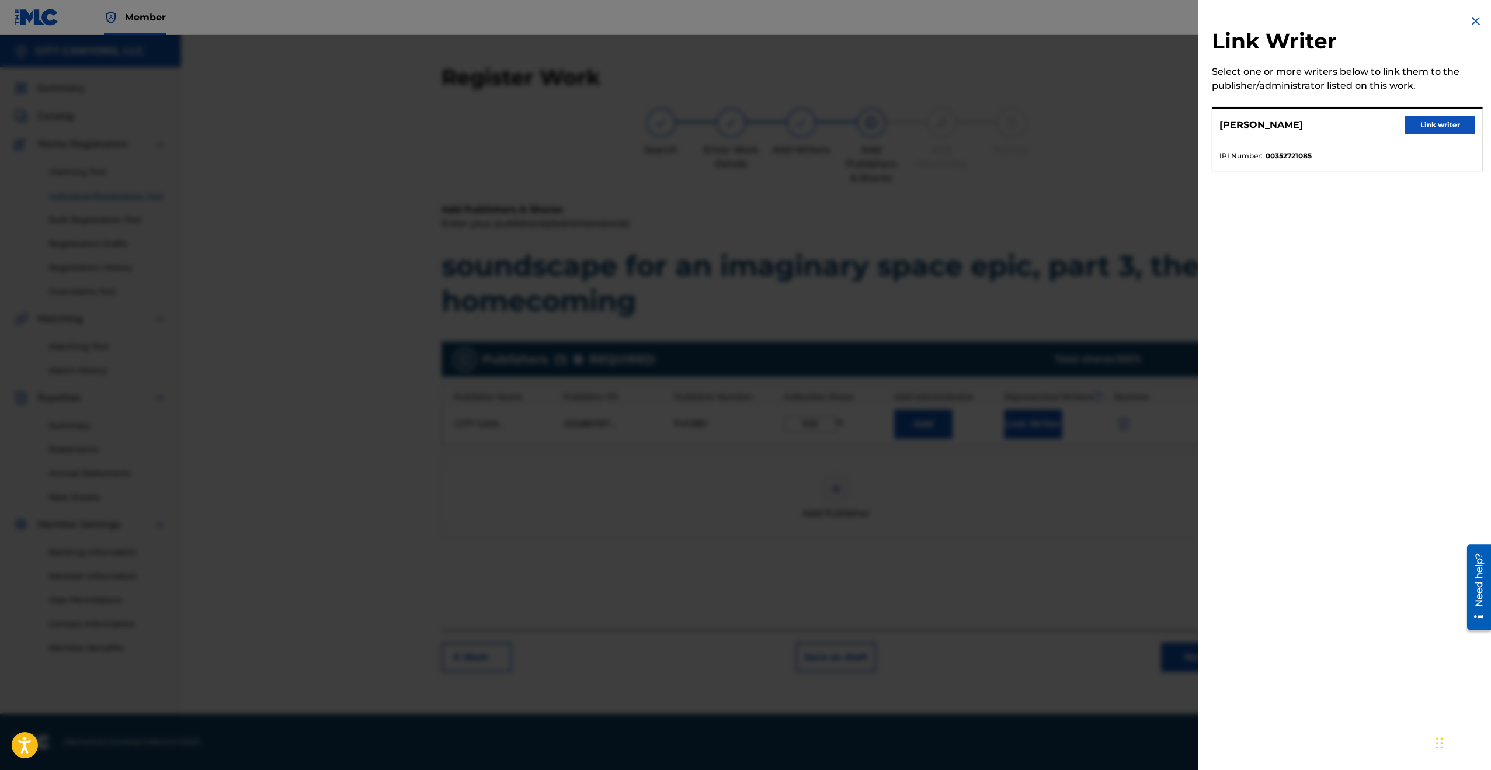
click at [1269, 121] on button "Link writer" at bounding box center [1440, 125] width 70 height 18
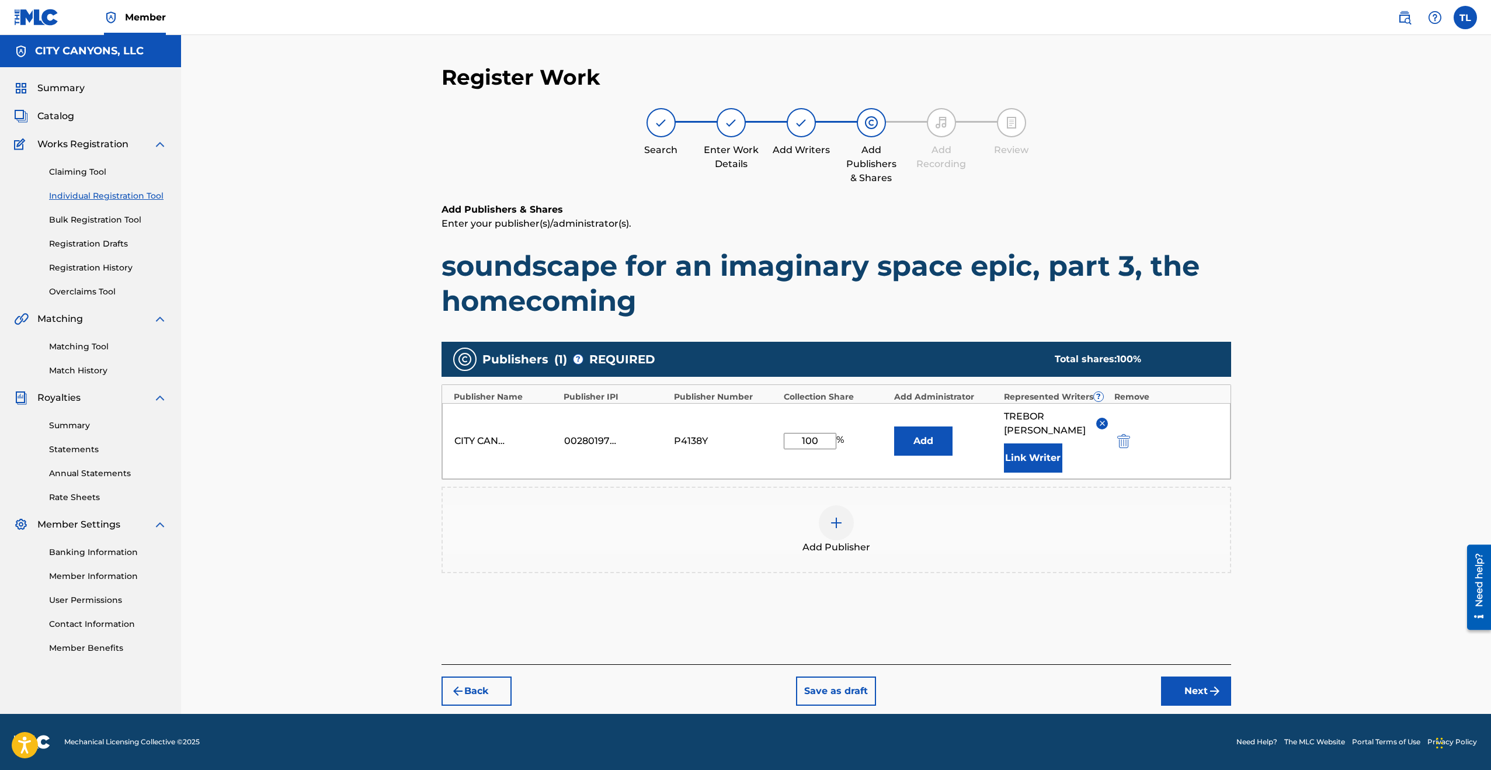
click at [1188, 676] on button "Next" at bounding box center [1196, 690] width 70 height 29
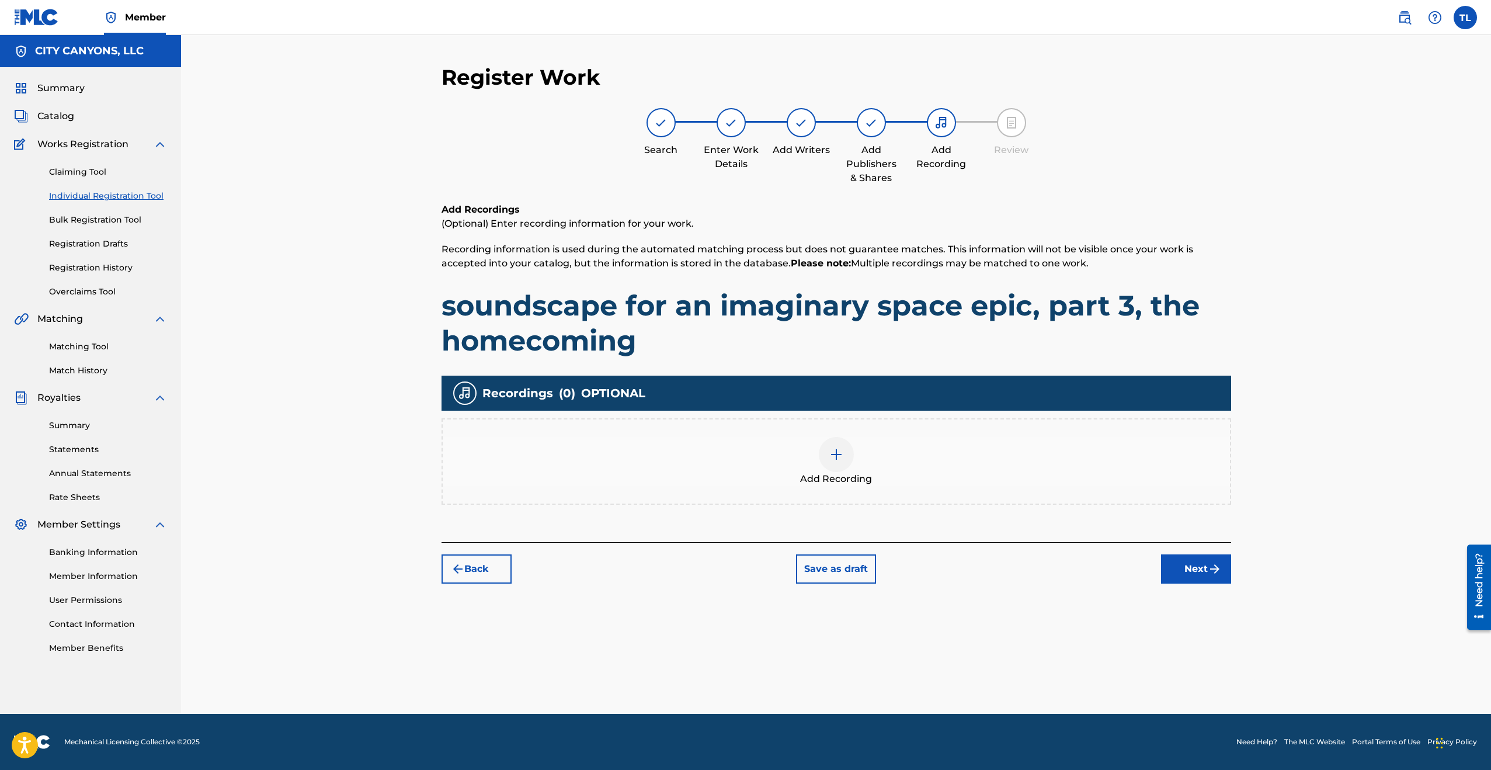
click at [834, 453] on img at bounding box center [836, 454] width 14 height 14
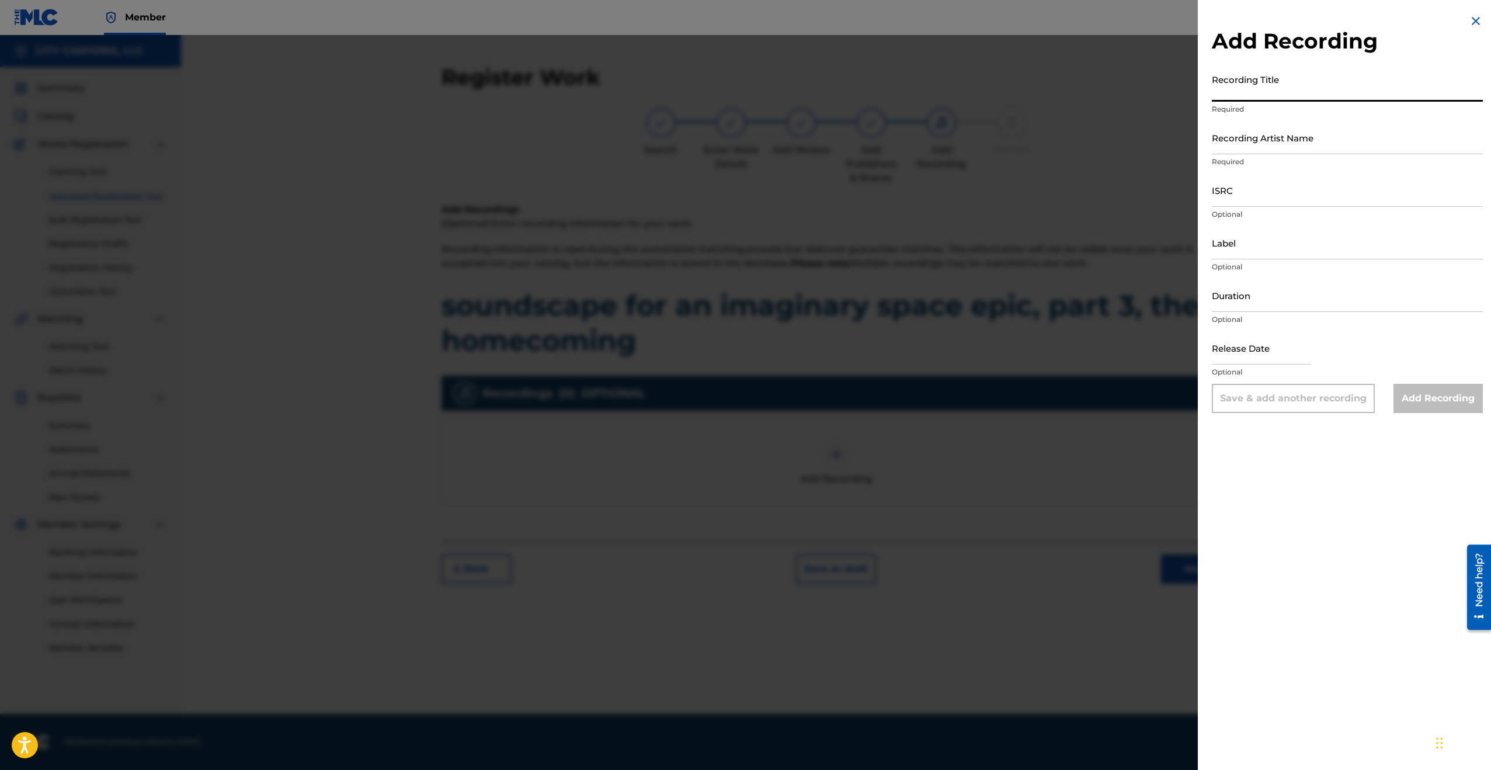
click at [1269, 85] on input "Recording Title" at bounding box center [1347, 84] width 271 height 33
click at [1260, 138] on input "Recording Artist Name" at bounding box center [1347, 137] width 271 height 33
click at [1269, 241] on input "Label" at bounding box center [1347, 242] width 271 height 33
type input "AIS Records"
click at [1269, 349] on input "text" at bounding box center [1261, 347] width 99 height 33
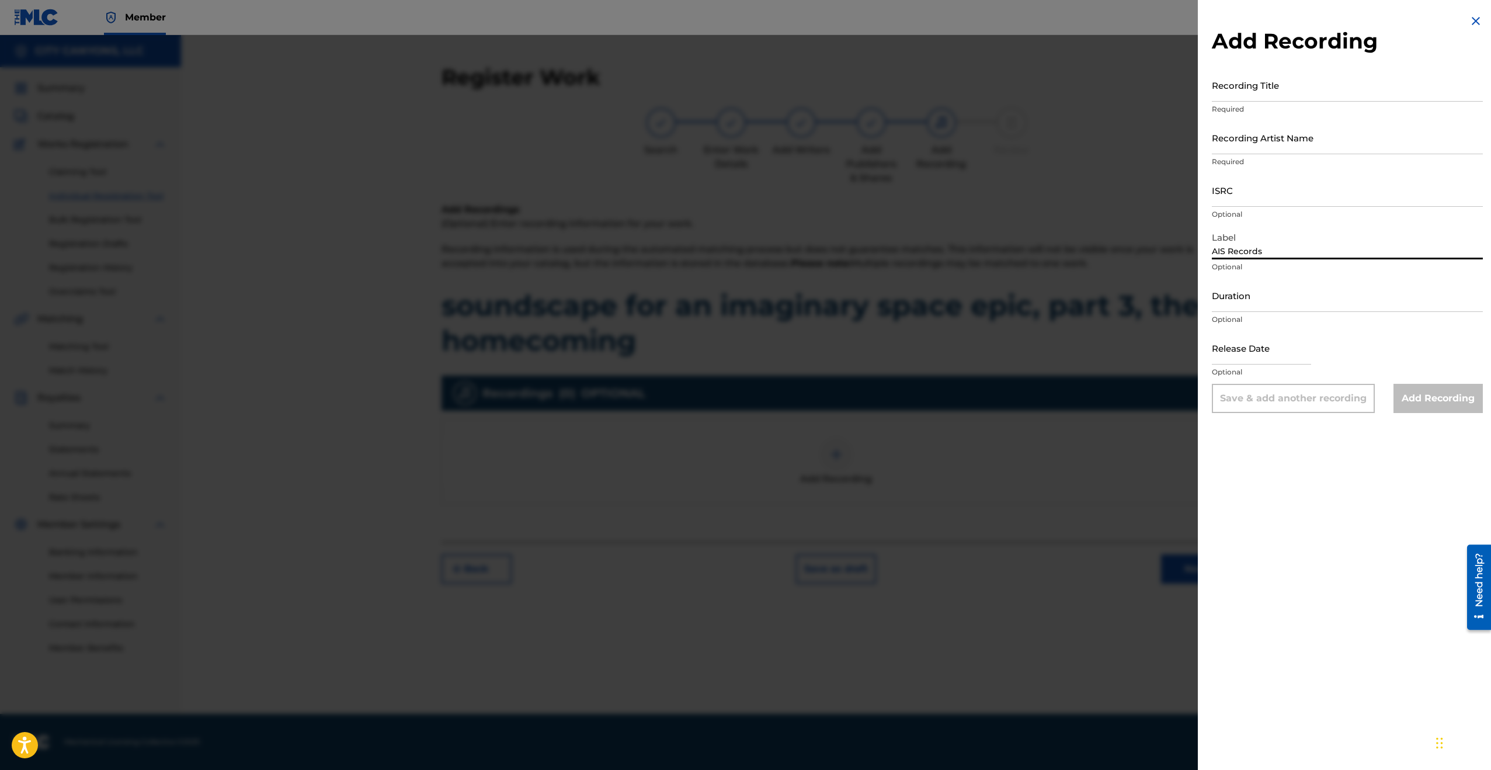
select select "7"
select select "2025"
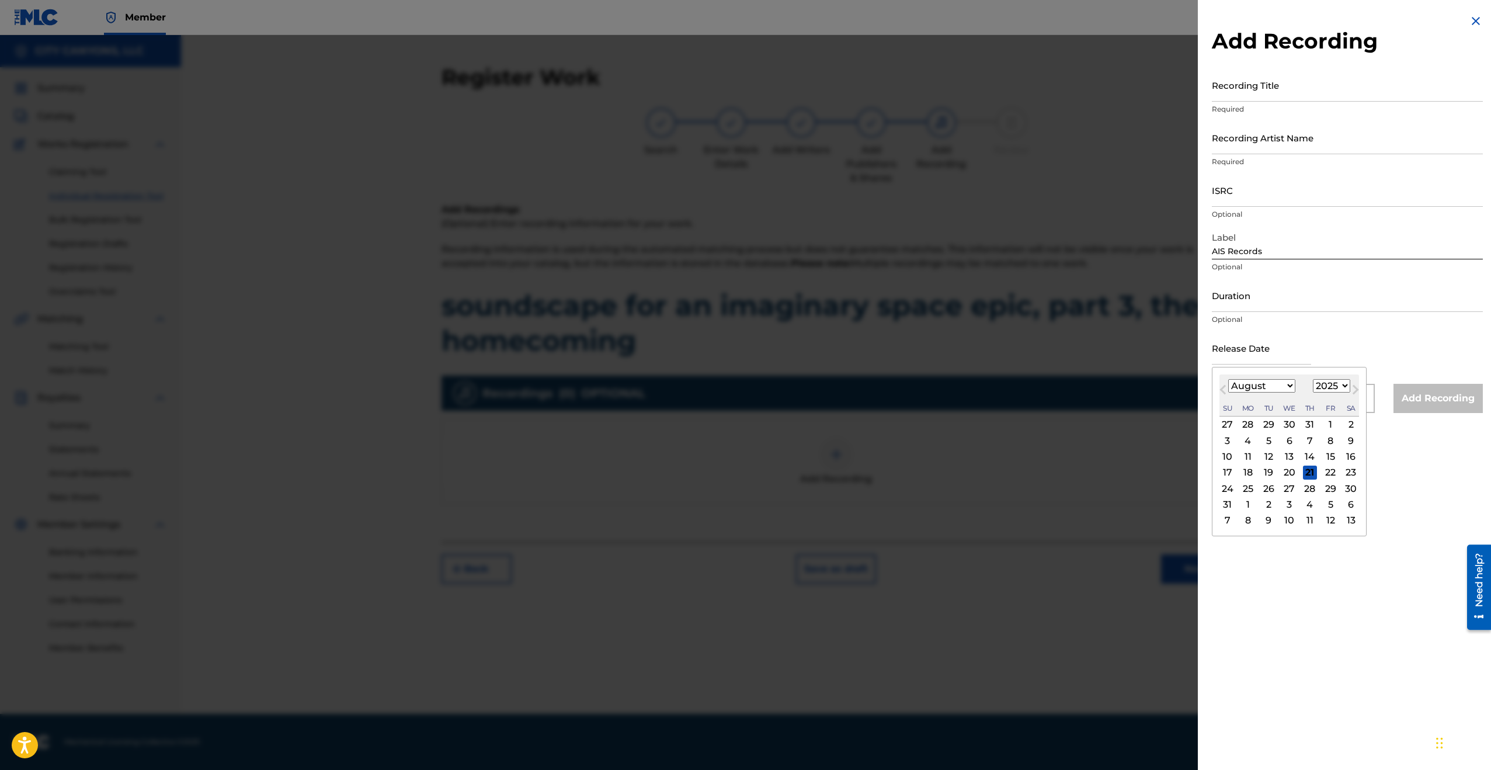
click at [1269, 458] on div "15" at bounding box center [1330, 457] width 14 height 14
type input "[DATE]"
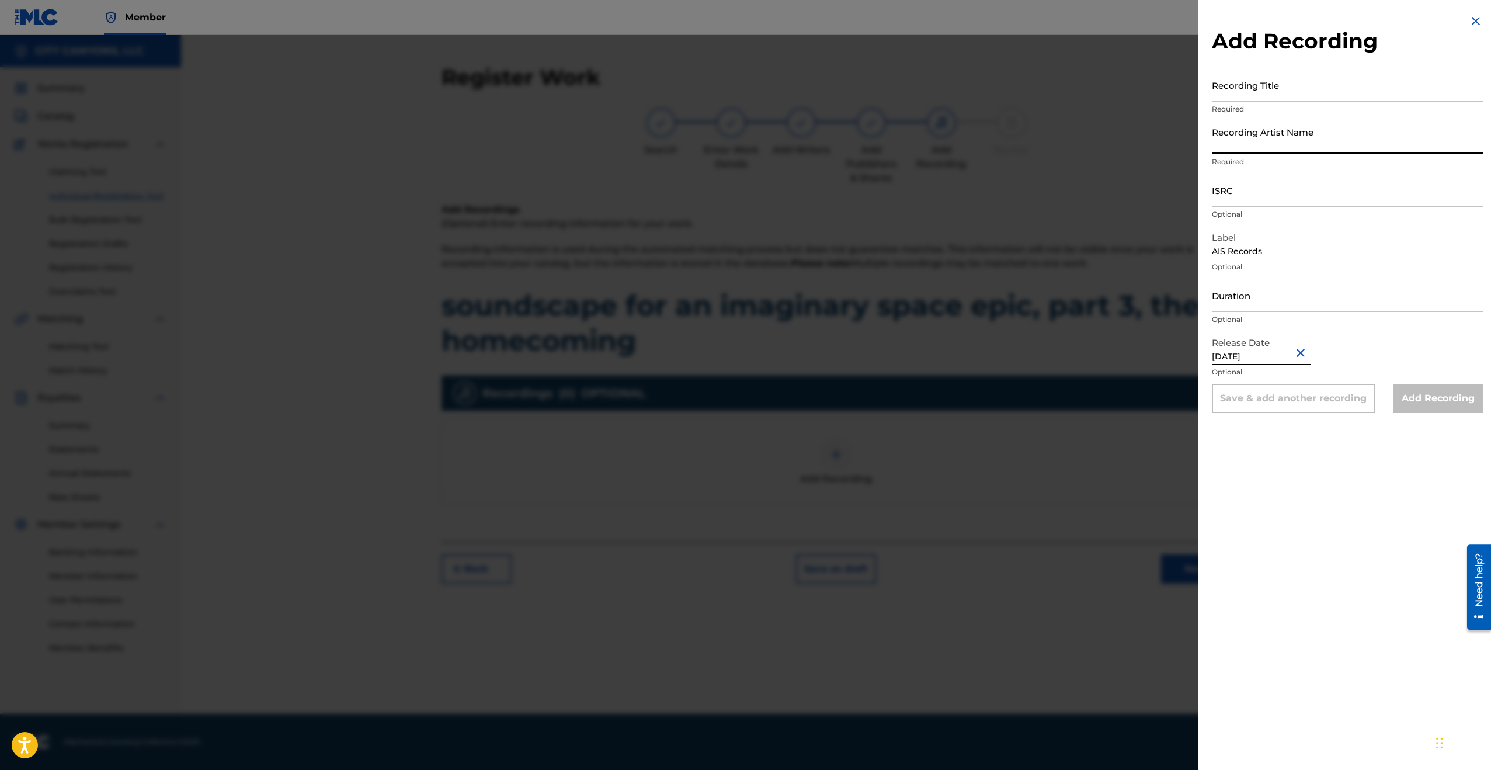
drag, startPoint x: 1322, startPoint y: 138, endPoint x: 1278, endPoint y: 137, distance: 43.8
click at [1269, 137] on input "Recording Artist Name" at bounding box center [1347, 137] width 271 height 33
type input "Elektragaaz"
click at [1257, 98] on input "Recording Title" at bounding box center [1347, 84] width 271 height 33
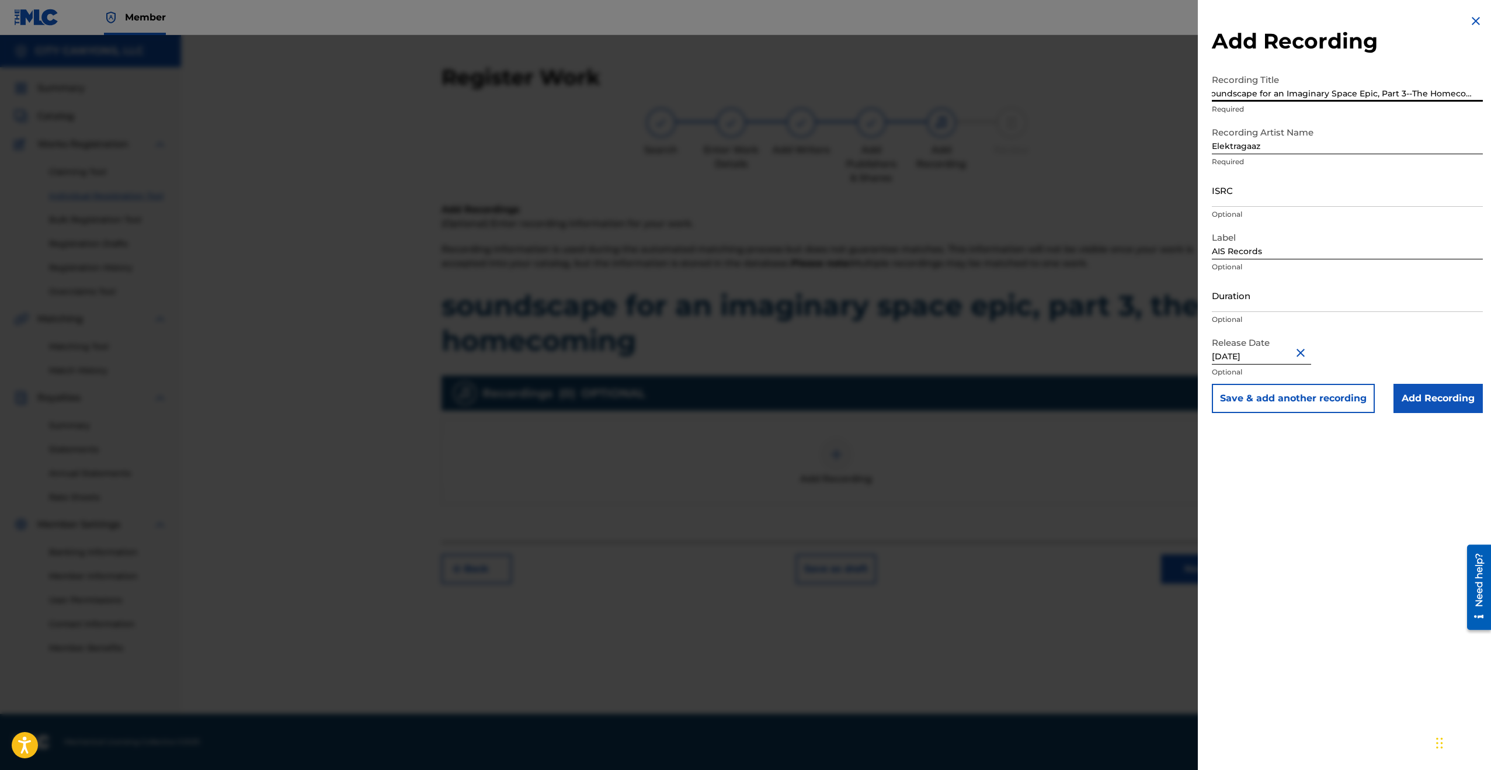
scroll to position [0, 12]
type input "Soundscape for an Imaginary Space Epic, Part 3--The Homecoming"
click at [1269, 398] on input "Add Recording" at bounding box center [1437, 398] width 89 height 29
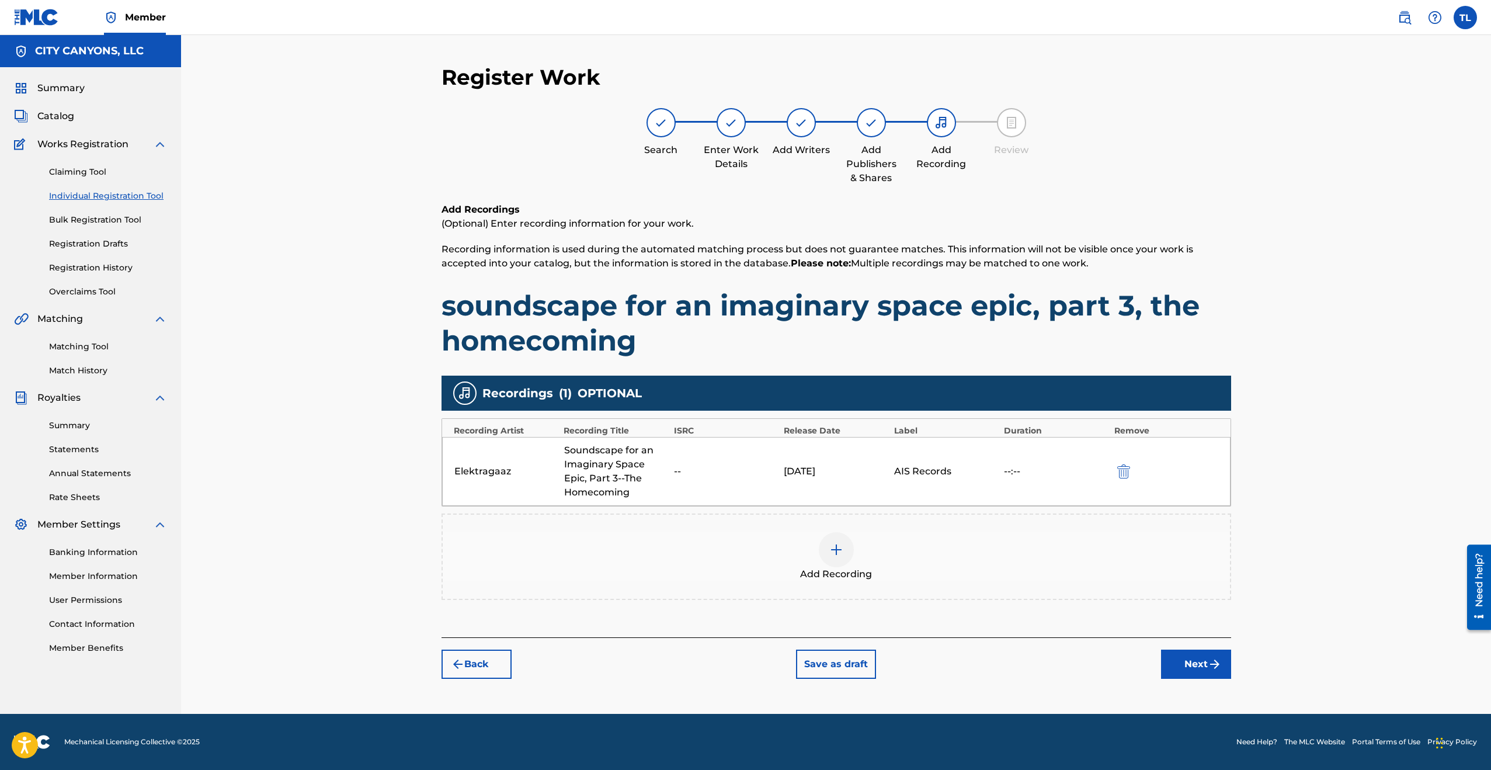
click at [1183, 664] on button "Next" at bounding box center [1196, 663] width 70 height 29
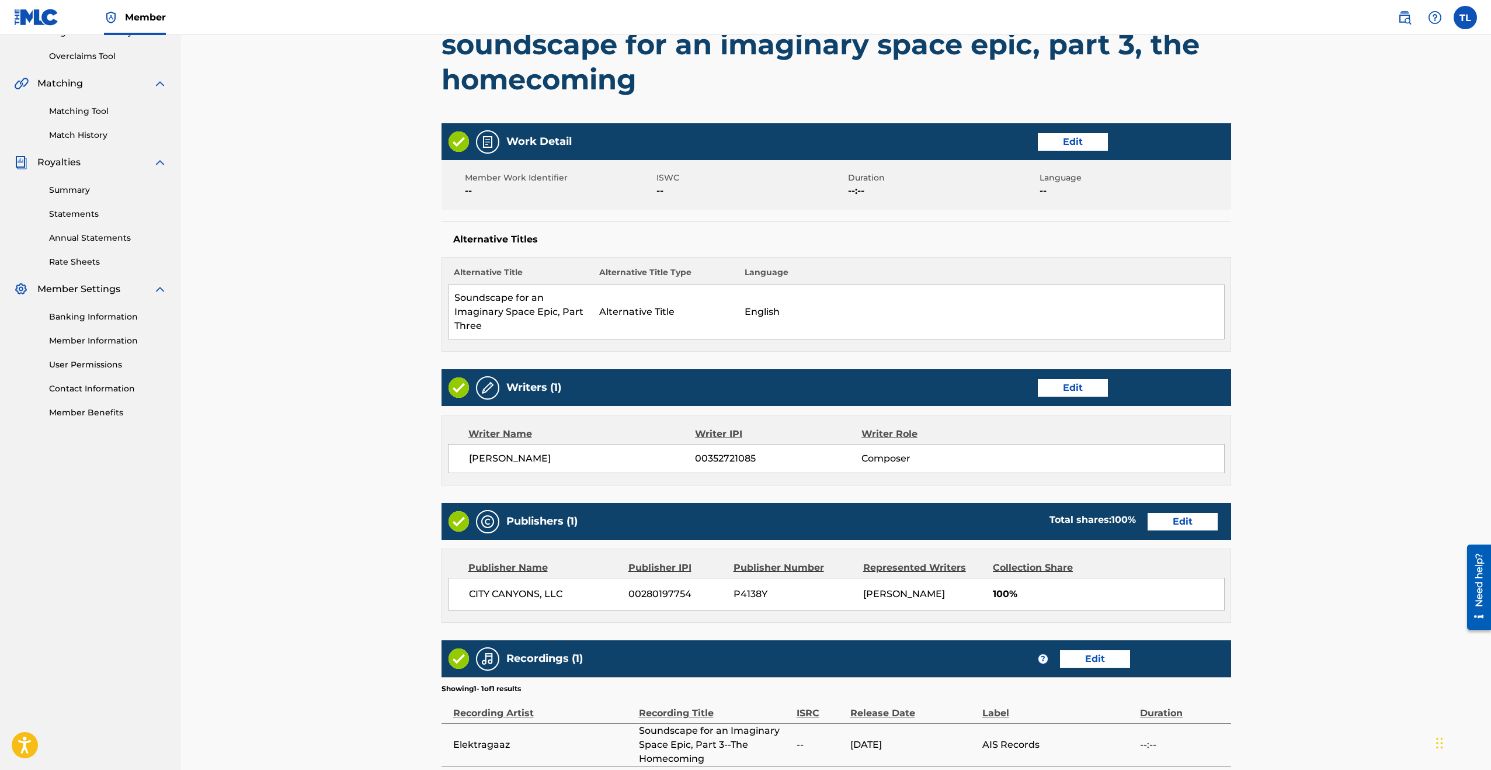
scroll to position [333, 0]
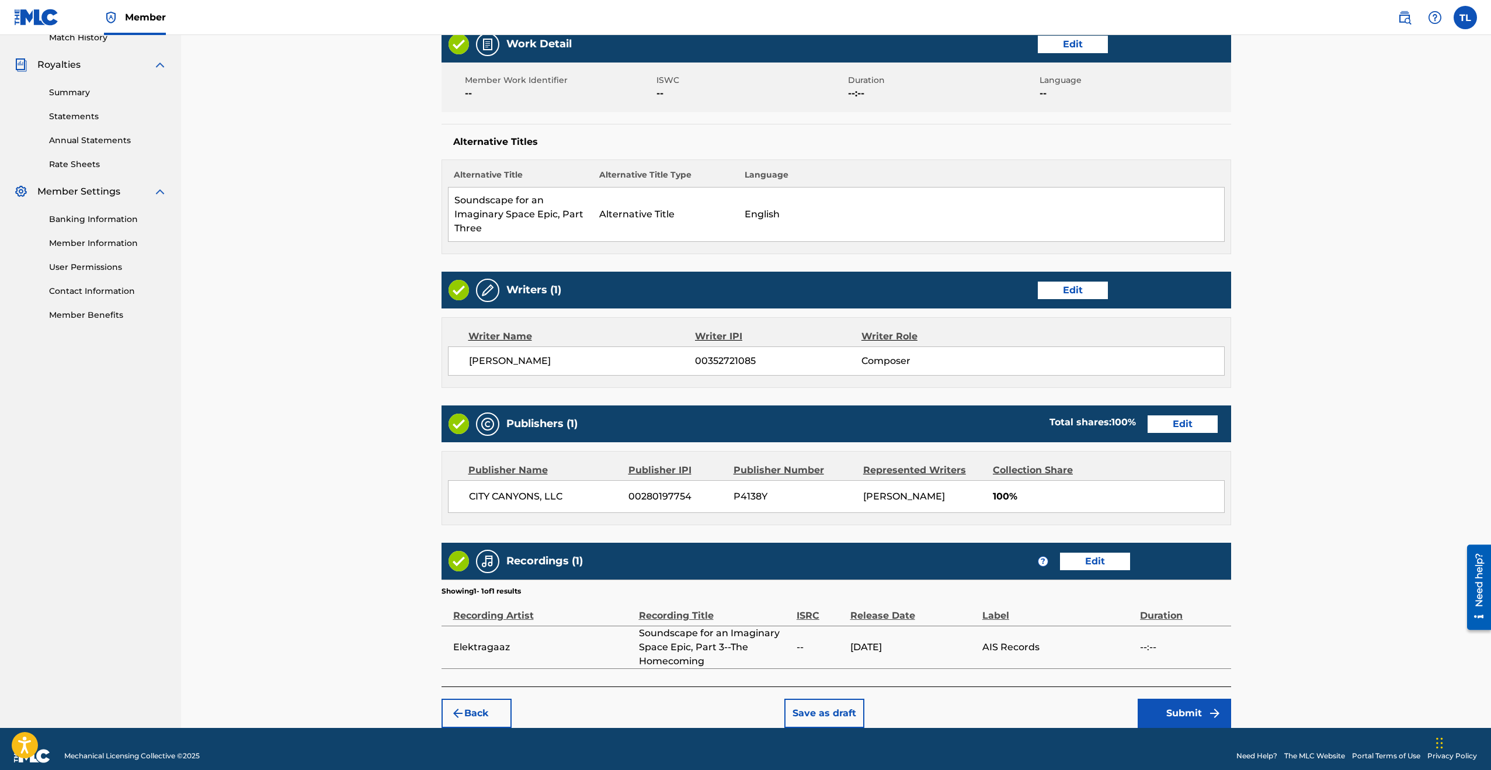
click at [1188, 698] on button "Submit" at bounding box center [1184, 712] width 93 height 29
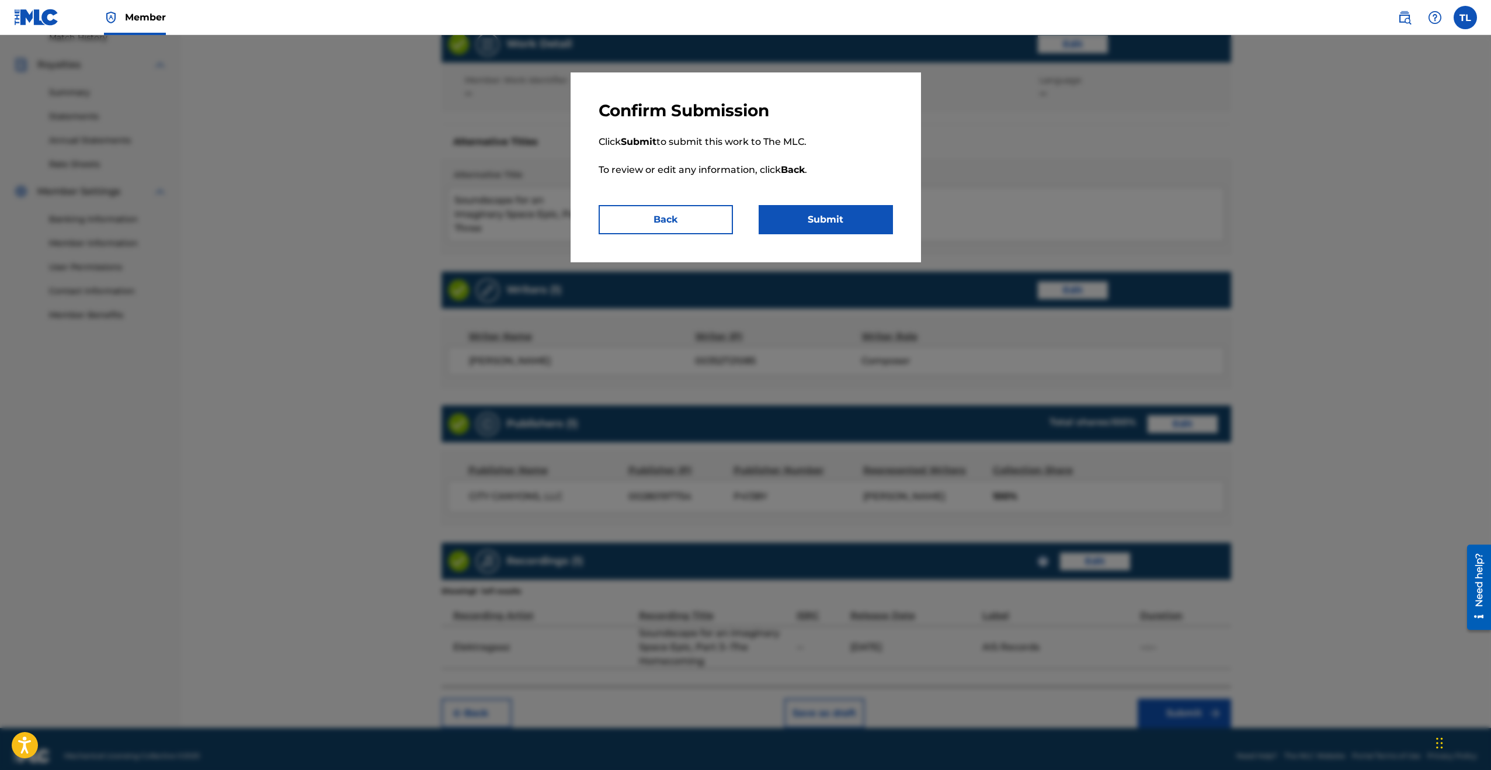
click at [807, 211] on button "Submit" at bounding box center [826, 219] width 134 height 29
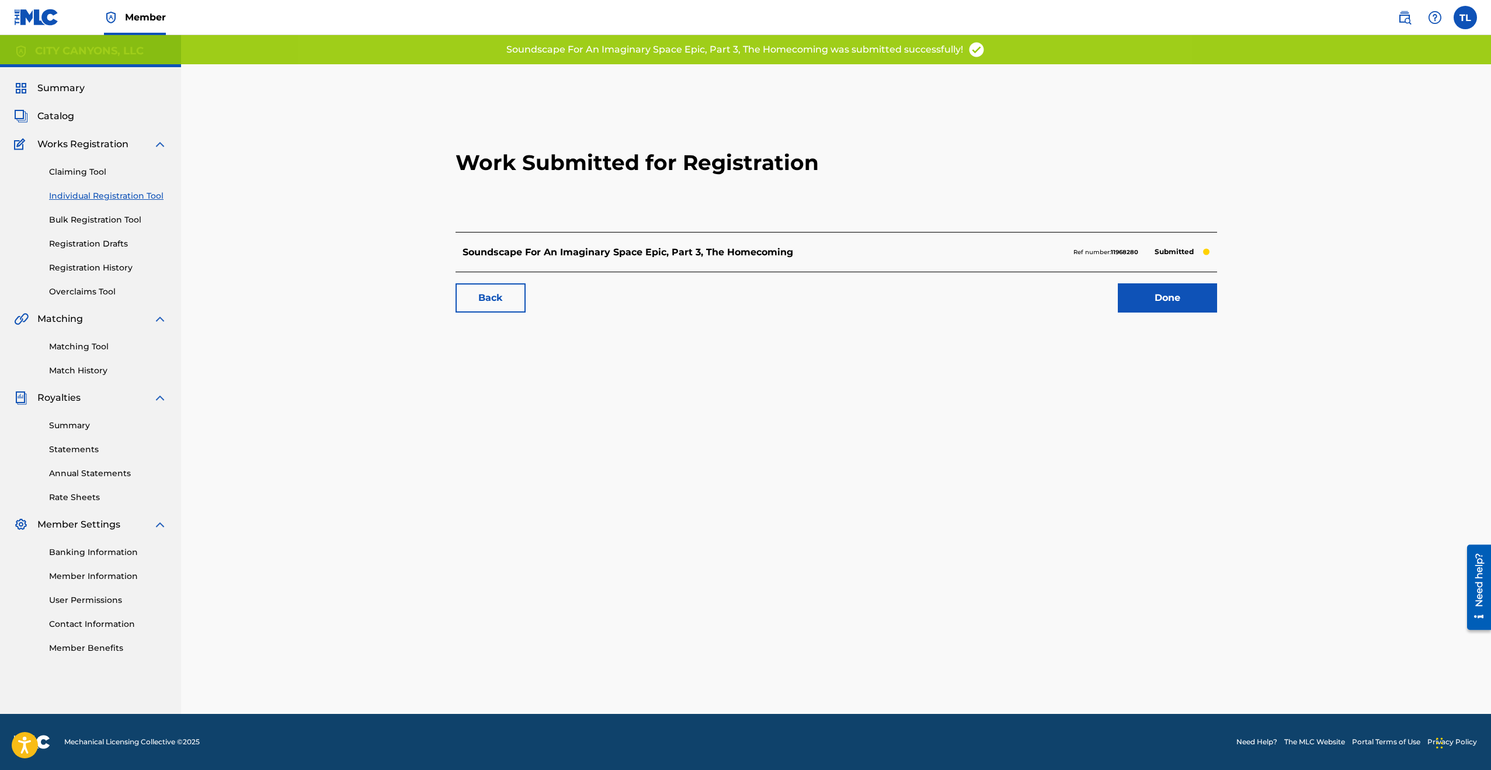
click at [1172, 288] on link "Done" at bounding box center [1167, 297] width 99 height 29
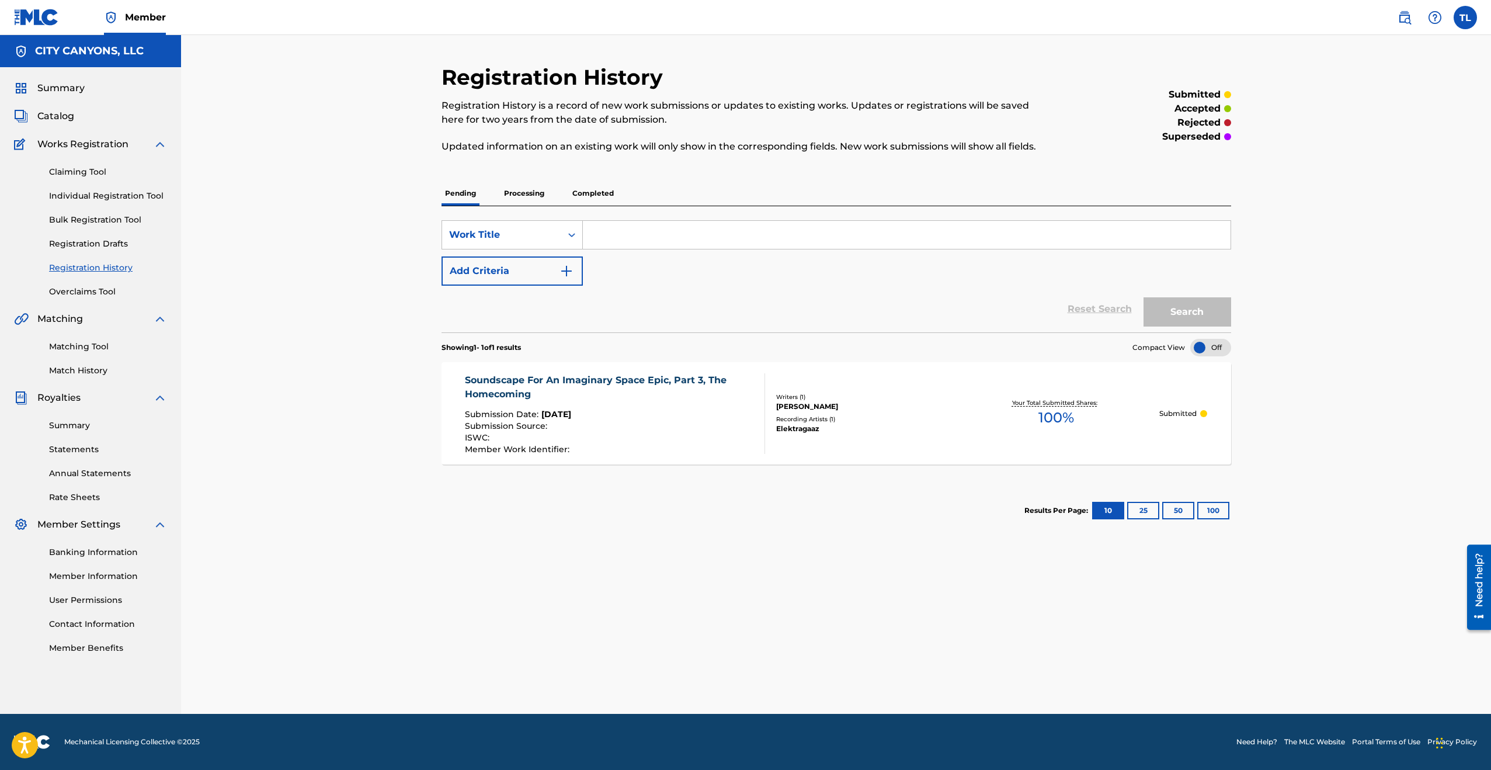
click at [1269, 19] on label at bounding box center [1465, 17] width 23 height 23
click at [1269, 18] on input "TL [PERSON_NAME] [EMAIL_ADDRESS][DOMAIN_NAME] Notification Preferences Profile …" at bounding box center [1465, 18] width 0 height 0
click at [1269, 164] on p "Log out" at bounding box center [1352, 165] width 27 height 11
click at [1269, 18] on input "TL [PERSON_NAME] [EMAIL_ADDRESS][DOMAIN_NAME] Notification Preferences Profile …" at bounding box center [1465, 18] width 0 height 0
